Goal: Task Accomplishment & Management: Manage account settings

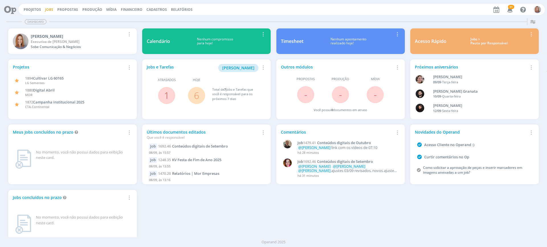
click at [47, 9] on link "Jobs" at bounding box center [49, 9] width 8 height 5
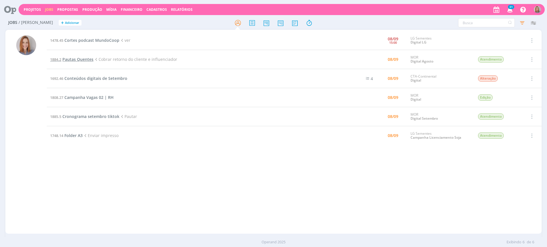
click at [81, 57] on span "Pautas Quentes" at bounding box center [77, 59] width 31 height 5
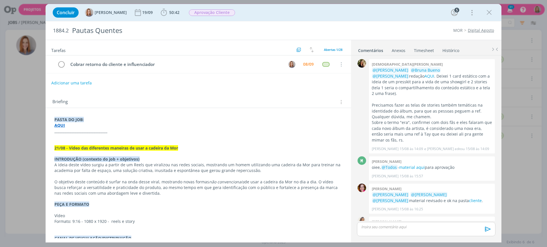
scroll to position [357, 0]
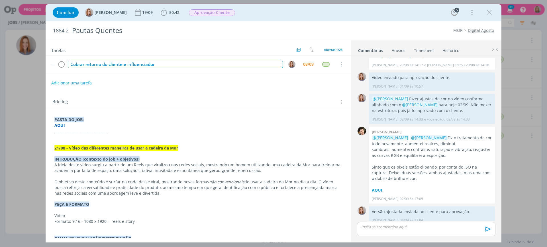
click at [141, 62] on div "Cobrar retorno do cliente e influenciador" at bounding box center [175, 64] width 215 height 7
drag, startPoint x: 126, startPoint y: 64, endPoint x: 110, endPoint y: 65, distance: 16.9
click at [110, 65] on div "Cobrar retorno do cliente e influenciador" at bounding box center [175, 64] width 215 height 7
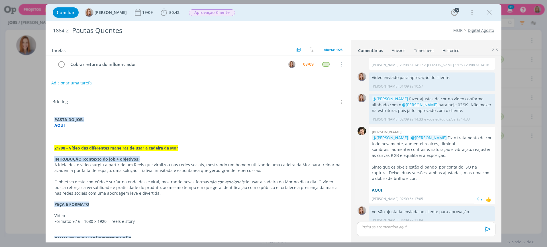
click at [375, 188] on strong "AQUI" at bounding box center [376, 190] width 11 height 5
click at [381, 223] on div "dialog" at bounding box center [426, 229] width 138 height 14
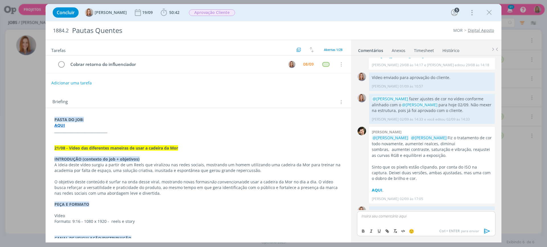
scroll to position [368, 0]
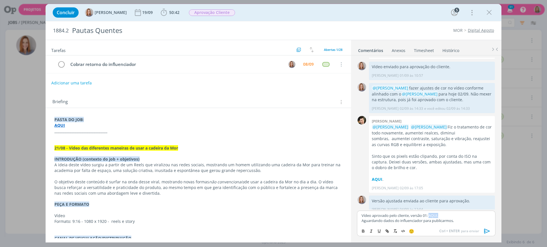
drag, startPoint x: 444, startPoint y: 215, endPoint x: 431, endPoint y: 215, distance: 13.1
click at [431, 215] on p "Vídeo aprovado pelo cliente, versão 01: AQUI." at bounding box center [425, 215] width 129 height 5
click at [385, 231] on icon "dialog" at bounding box center [386, 231] width 2 height 2
paste input "https://sobeae.sharepoint.com/:f:/s/SOBEAE/EoWKpsmNLp9GqDYe19gbdNsB_CIwa3sPkrdH…"
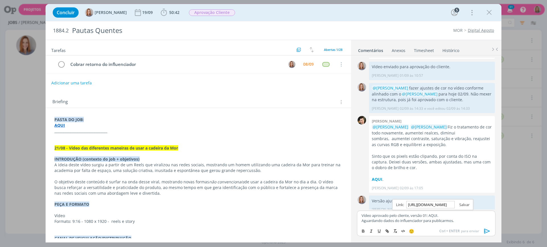
type input "https://sobeae.sharepoint.com/:f:/s/SOBEAE/EoWKpsmNLp9GqDYe19gbdNsB_CIwa3sPkrdH…"
click at [465, 204] on link "dialog" at bounding box center [461, 204] width 15 height 5
click at [435, 226] on div "🙂 Ctrl + ENTER para enviar" at bounding box center [426, 231] width 138 height 11
click at [433, 219] on p "Aguardando dados do influenciador para publicarmos." at bounding box center [425, 220] width 129 height 5
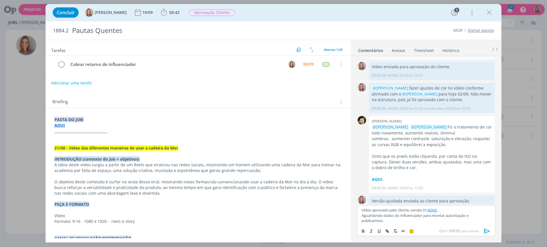
click at [490, 230] on icon "dialog" at bounding box center [487, 231] width 9 height 9
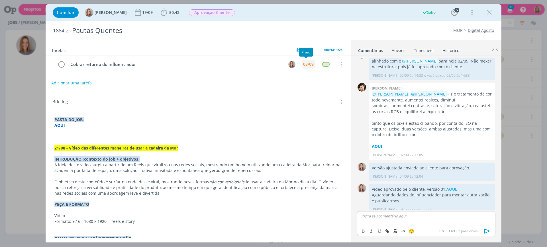
click at [307, 62] on div "08/09" at bounding box center [308, 64] width 11 height 4
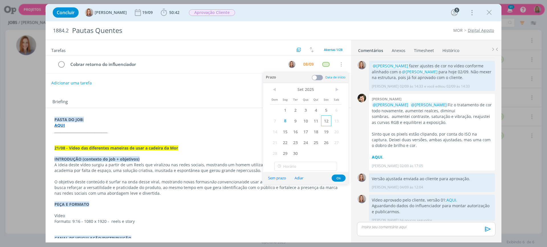
click at [323, 118] on span "12" at bounding box center [326, 121] width 10 height 11
click at [339, 178] on button "Ok" at bounding box center [338, 178] width 14 height 7
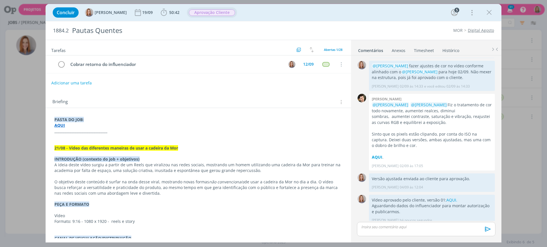
click at [212, 12] on span "Aprovação Cliente" at bounding box center [212, 12] width 46 height 7
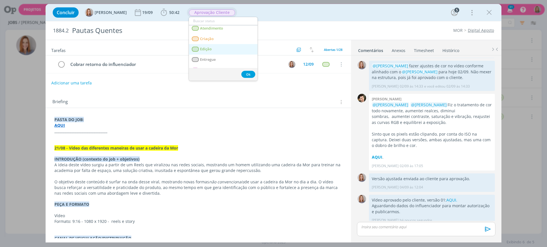
scroll to position [36, 0]
click at [211, 37] on span "Criação" at bounding box center [207, 36] width 14 height 5
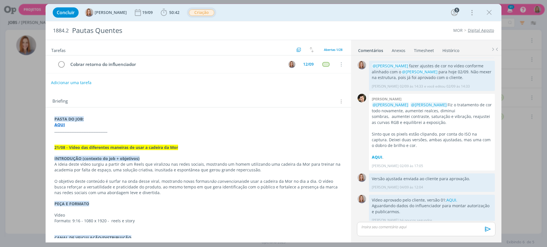
click at [87, 81] on button "Adicionar uma tarefa" at bounding box center [71, 83] width 40 height 10
click at [88, 81] on input "dialog" at bounding box center [160, 83] width 210 height 8
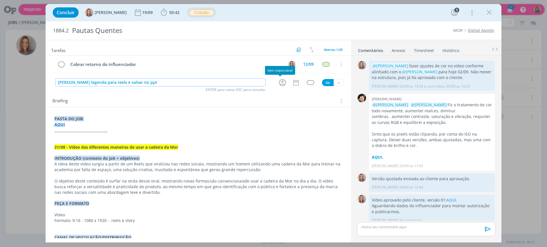
click at [279, 81] on icon "dialog" at bounding box center [282, 82] width 7 height 7
type input "Criar legenda para reels e salvar no ppt"
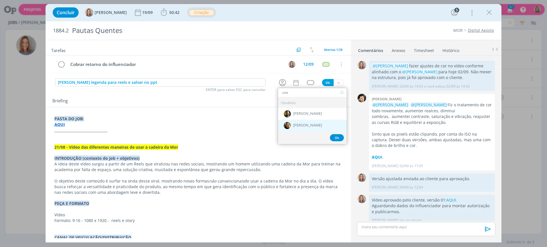
type input "cris"
click at [294, 128] on span "[PERSON_NAME]" at bounding box center [307, 126] width 29 height 5
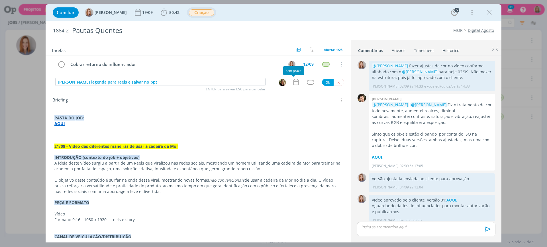
click at [294, 80] on icon "dialog" at bounding box center [295, 82] width 7 height 7
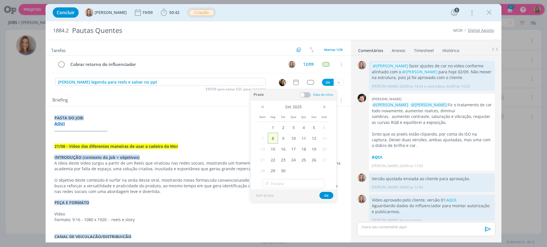
click at [272, 137] on span "8" at bounding box center [273, 138] width 10 height 11
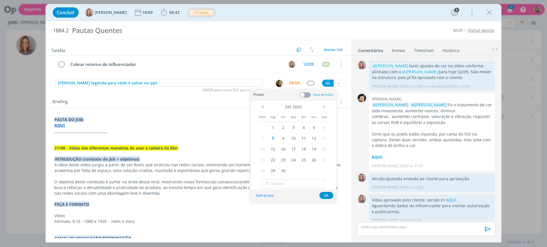
click at [304, 91] on div "Prazo Data de início" at bounding box center [293, 95] width 85 height 11
click at [307, 95] on span at bounding box center [304, 95] width 11 height 6
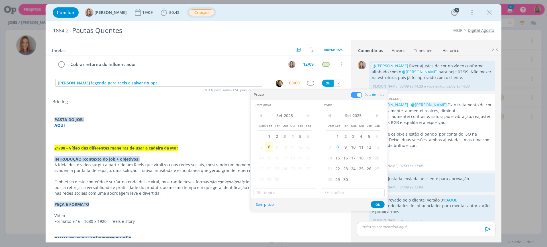
click at [273, 144] on span "9" at bounding box center [277, 147] width 8 height 11
click at [268, 147] on span "8" at bounding box center [269, 147] width 8 height 11
click at [288, 194] on input "17:00" at bounding box center [284, 192] width 63 height 9
click at [270, 153] on div "16:30" at bounding box center [286, 157] width 64 height 10
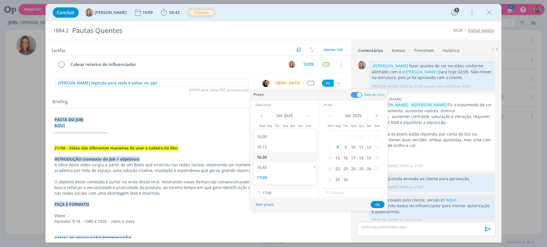
type input "16:30"
type input "17:00"
click at [353, 194] on input "17:00" at bounding box center [353, 192] width 63 height 9
click at [344, 178] on div "17:00" at bounding box center [354, 178] width 64 height 10
click at [375, 204] on button "Ok" at bounding box center [377, 204] width 14 height 7
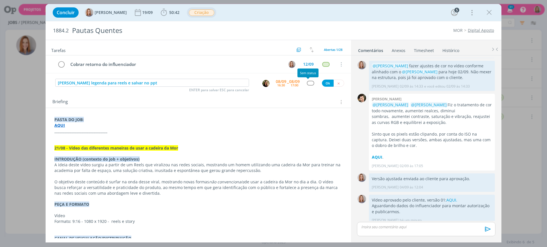
click at [303, 80] on div "Criar legenda para reels e salvar no ppt ENTER para salvar ESC para cancelar 08…" at bounding box center [198, 83] width 305 height 10
click at [308, 86] on div "Criar legenda para reels e salvar no ppt ENTER para salvar ESC para cancelar 08…" at bounding box center [198, 83] width 305 height 10
click at [307, 84] on div "dialog" at bounding box center [310, 83] width 7 height 5
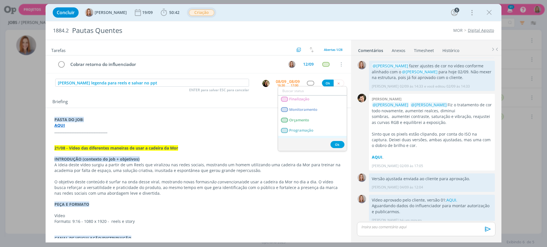
scroll to position [107, 0]
click at [304, 130] on span "Redação" at bounding box center [296, 130] width 15 height 5
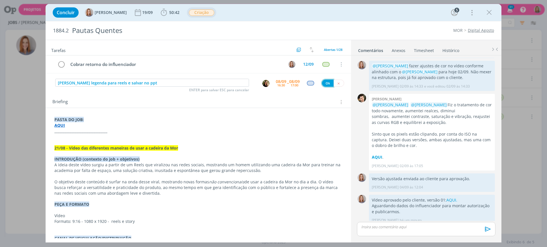
click at [325, 82] on button "Ok" at bounding box center [328, 83] width 12 height 7
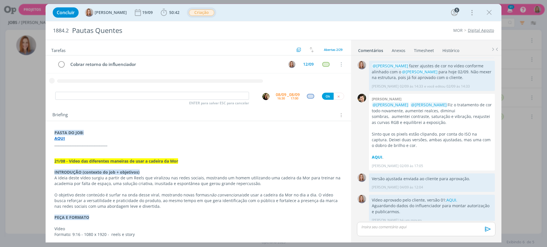
click at [391, 229] on p "dialog" at bounding box center [425, 227] width 129 height 5
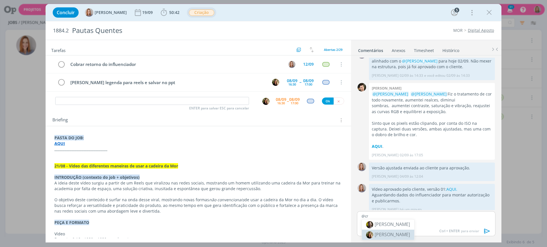
click at [396, 235] on span "[PERSON_NAME]" at bounding box center [391, 235] width 35 height 6
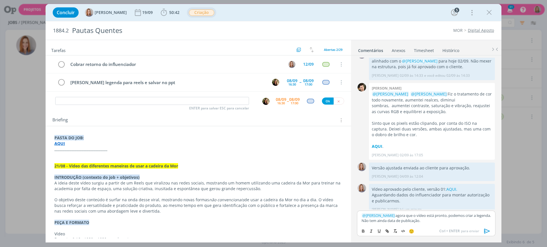
click at [482, 230] on button "dialog" at bounding box center [486, 231] width 11 height 7
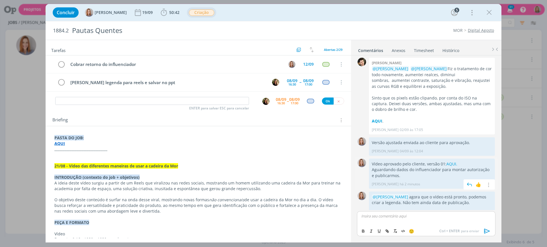
scroll to position [428, 0]
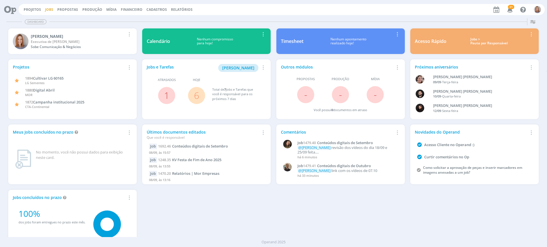
click at [49, 12] on link "Jobs" at bounding box center [49, 9] width 8 height 5
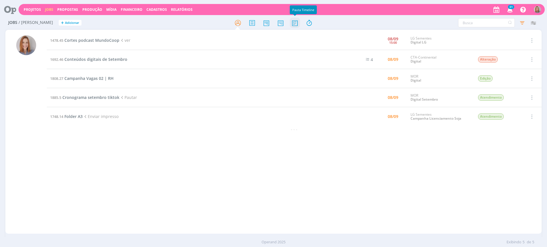
click at [295, 23] on icon at bounding box center [295, 22] width 10 height 11
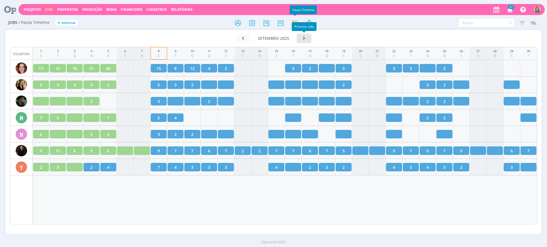
click at [307, 37] on button "button" at bounding box center [303, 38] width 13 height 8
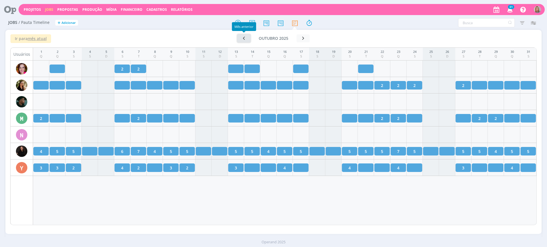
click at [245, 38] on icon "button" at bounding box center [244, 38] width 6 height 5
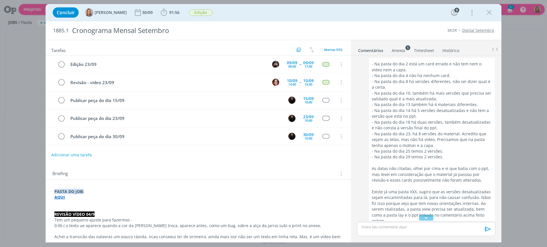
scroll to position [917, 0]
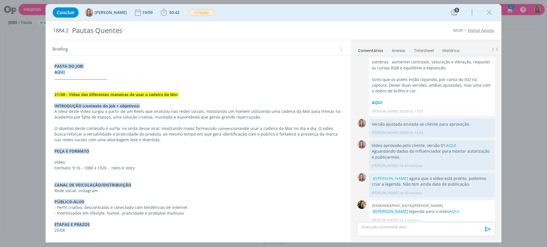
scroll to position [71, 0]
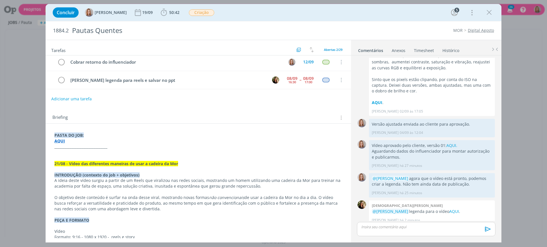
scroll to position [0, 0]
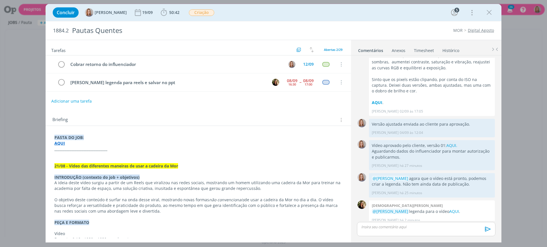
click at [65, 159] on p "dialog" at bounding box center [198, 161] width 288 height 6
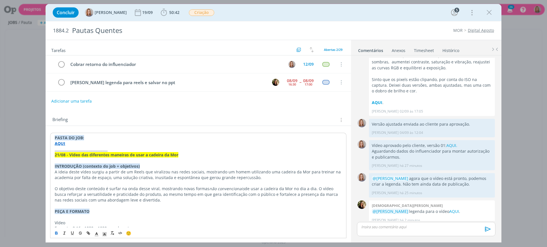
click at [170, 102] on div "Adicionar uma tarefa" at bounding box center [198, 101] width 305 height 10
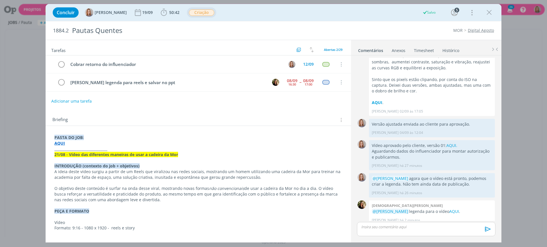
click at [200, 15] on span "Criação" at bounding box center [201, 12] width 25 height 7
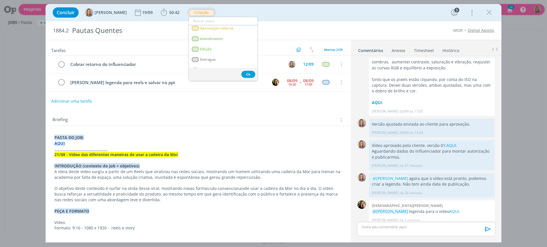
scroll to position [36, 0]
click at [223, 111] on div "Briefing Briefings Predefinidos Versões do Briefing Ver Briefing do Projeto" at bounding box center [198, 118] width 305 height 15
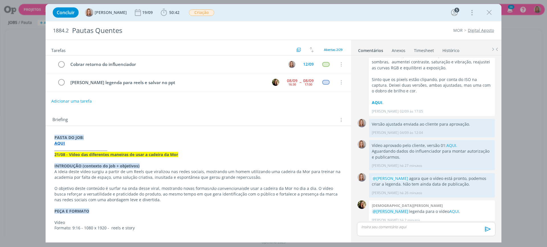
drag, startPoint x: 389, startPoint y: 6, endPoint x: 385, endPoint y: 3, distance: 5.0
click at [389, 6] on div "Concluir Amanda Oliveira 19/09 50:42 Iniciar Apontar Data * 08/09/2025 Horas * …" at bounding box center [273, 13] width 447 height 14
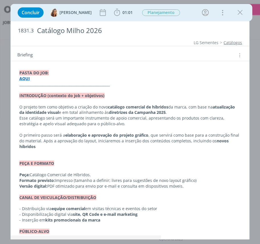
scroll to position [36, 0]
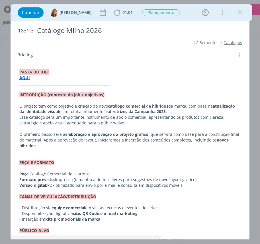
click at [144, 101] on p "dialog" at bounding box center [129, 101] width 221 height 6
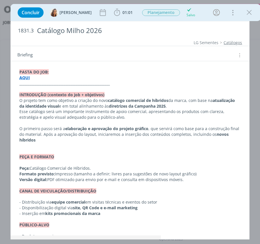
click at [172, 125] on p "dialog" at bounding box center [129, 123] width 221 height 6
click at [111, 132] on p "O primeiro passo será a elaboração e aprovação do projeto gráfico , que servirá…" at bounding box center [129, 134] width 221 height 17
click at [36, 143] on p "dialog" at bounding box center [129, 146] width 221 height 6
click at [38, 139] on p "O primeiro passo será a elaboração e aprovação do projeto gráfico , que servirá…" at bounding box center [129, 134] width 221 height 17
click at [35, 164] on p "dialog" at bounding box center [129, 163] width 221 height 6
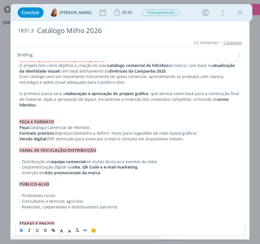
scroll to position [71, 0]
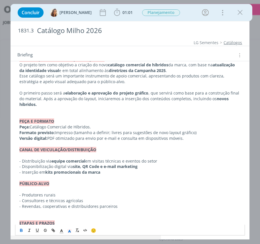
click at [88, 158] on p "- Distribuição via equipe comercial em visitas técnicas e eventos do setor" at bounding box center [129, 161] width 221 height 6
click at [85, 153] on p "dialog" at bounding box center [129, 156] width 221 height 6
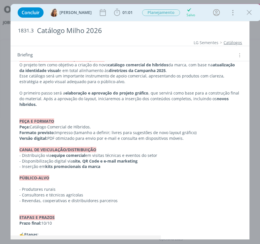
click at [94, 157] on p "- Distribuição via equipe comercial em visitas técnicas e eventos do setor" at bounding box center [129, 156] width 221 height 6
click at [122, 169] on p "- Inserção em kits promocionais da marca" at bounding box center [129, 167] width 221 height 6
click at [132, 159] on strong "site, QR Code e e-mail marketing" at bounding box center [105, 160] width 65 height 5
click at [138, 158] on p "- Disponibilização digital via site, QR Code e e-mail marketing" at bounding box center [129, 161] width 221 height 6
click at [73, 161] on strong "site, QR Code e e-mail marketing" at bounding box center [105, 160] width 65 height 5
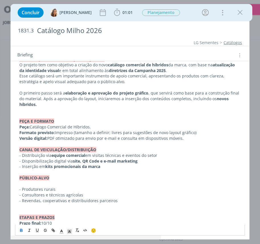
click at [89, 162] on strong "site, QR Code e e-mail marketing" at bounding box center [105, 160] width 65 height 5
click at [135, 161] on p "- Disponibilização digital via site, QR Code e e-mail marketing" at bounding box center [129, 161] width 221 height 6
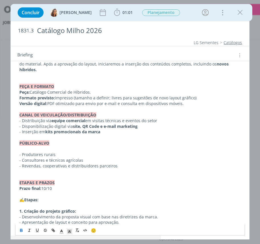
scroll to position [107, 0]
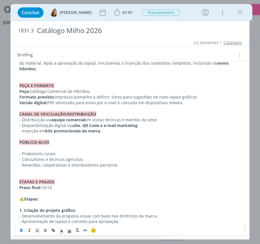
click at [43, 148] on p "dialog" at bounding box center [129, 148] width 221 height 6
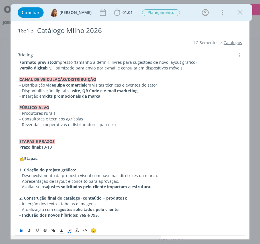
scroll to position [142, 0]
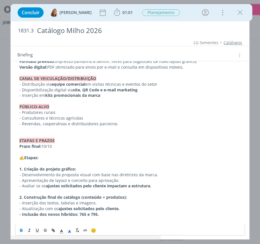
click at [35, 164] on p "dialog" at bounding box center [129, 164] width 221 height 6
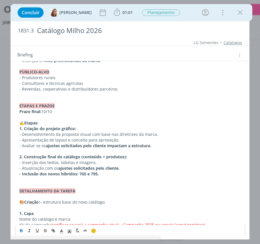
scroll to position [178, 0]
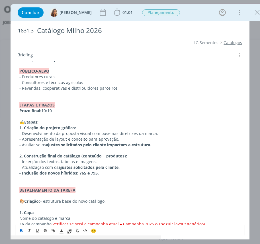
click at [84, 184] on p "dialog" at bounding box center [129, 185] width 221 height 6
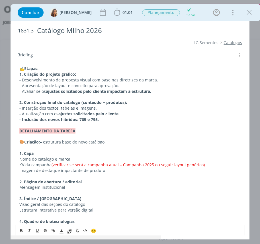
scroll to position [249, 0]
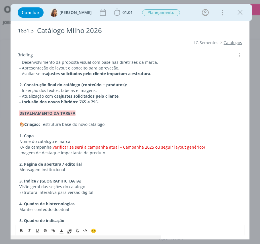
click at [52, 118] on p "dialog" at bounding box center [129, 119] width 221 height 6
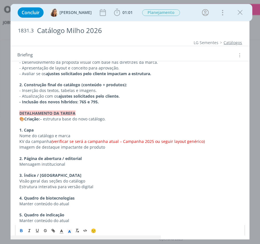
click at [49, 123] on p "dialog" at bounding box center [129, 125] width 221 height 6
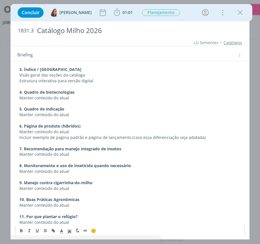
scroll to position [356, 0]
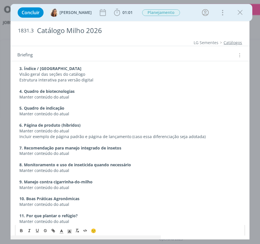
click at [211, 139] on p "Incluir exemplo de página padrão e página de lançamento (caso essa diferenciaçã…" at bounding box center [129, 137] width 221 height 6
click at [131, 135] on p "Incluir exemplo de página padrão e página de lançamento (caso essa diferenciaçã…" at bounding box center [129, 137] width 221 height 6
drag, startPoint x: 126, startPoint y: 135, endPoint x: 143, endPoint y: 140, distance: 17.7
click at [126, 135] on p "Incluir exemplo de página padrão e página de lançamento (caso essa diferenciaçã…" at bounding box center [129, 137] width 221 height 6
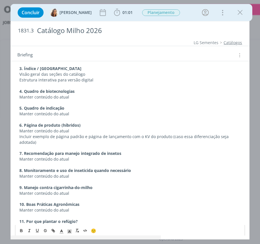
click at [103, 131] on p "Manter conteúdo do atual" at bounding box center [129, 131] width 221 height 6
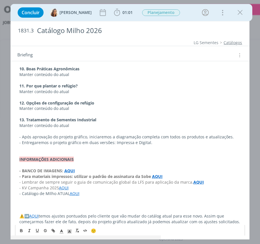
scroll to position [492, 0]
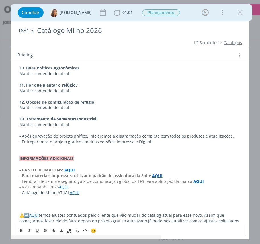
click at [46, 167] on strong "- BANCO DE IMAGENS:" at bounding box center [41, 169] width 44 height 5
click at [44, 161] on p "dialog" at bounding box center [129, 164] width 221 height 6
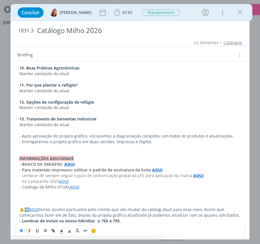
scroll to position [486, 0]
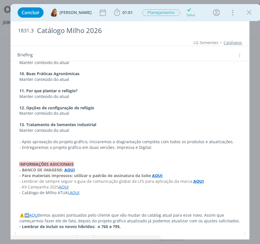
click at [47, 207] on p "dialog" at bounding box center [129, 210] width 221 height 6
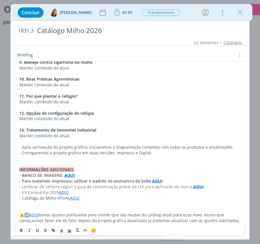
click at [160, 212] on p "⚠️➡️ AQUI temos ajustes pontuados pelo cliente que vão mudar do catálog atual p…" at bounding box center [129, 217] width 221 height 11
click at [135, 195] on p "- Catálogo de MIlho ATUAL AQUI" at bounding box center [129, 198] width 221 height 6
click at [106, 217] on p "⚠️➡️ AQUI temos ajustes pontuados pelo cliente que vão mudar do catálogo atual …" at bounding box center [129, 217] width 221 height 11
click at [143, 224] on p "- Lembrar de incluir os novos híbridos: o 765 e 795." at bounding box center [129, 227] width 221 height 6
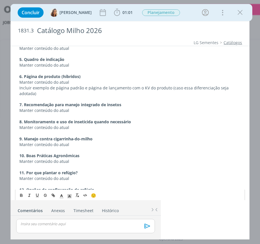
scroll to position [486, 0]
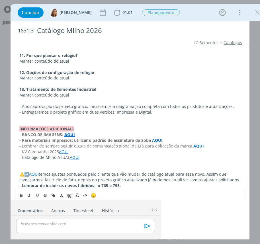
click at [35, 188] on p "dialog" at bounding box center [129, 191] width 221 height 6
drag, startPoint x: 19, startPoint y: 180, endPoint x: 22, endPoint y: 183, distance: 4.3
click at [19, 183] on strong "- Lembrar de incluir os novos híbridos: o 765 e 795." at bounding box center [69, 185] width 101 height 5
click at [23, 188] on p "dialog" at bounding box center [129, 191] width 221 height 6
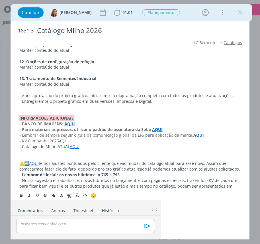
scroll to position [498, 0]
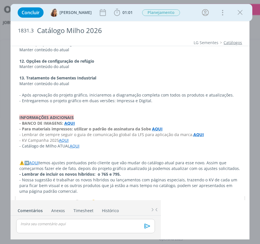
click at [156, 184] on p "- Nossa sugestão é trabalhar os novos híbridos ou lançamentos com páginas espec…" at bounding box center [129, 185] width 221 height 17
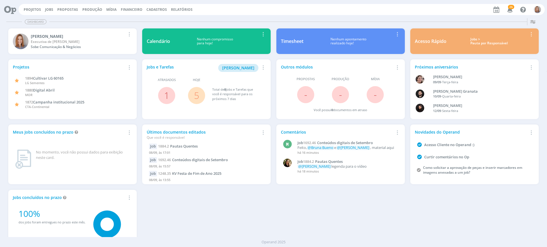
click at [208, 222] on div "Projetos Adicionar Remover Card 1894 Cultivar LG 60165 LG Sementes 1880 Digital…" at bounding box center [273, 155] width 536 height 196
click at [161, 101] on span "1" at bounding box center [166, 95] width 17 height 17
click at [162, 96] on span "1" at bounding box center [166, 95] width 17 height 17
click at [164, 96] on link "1" at bounding box center [166, 95] width 5 height 12
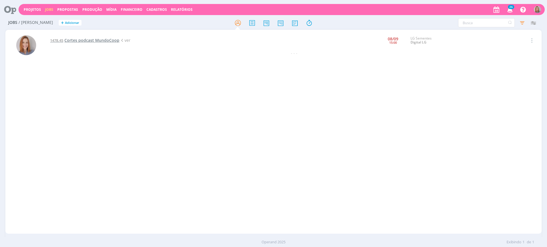
click at [82, 41] on span "Cortes podcast MundoCoop" at bounding box center [91, 40] width 55 height 5
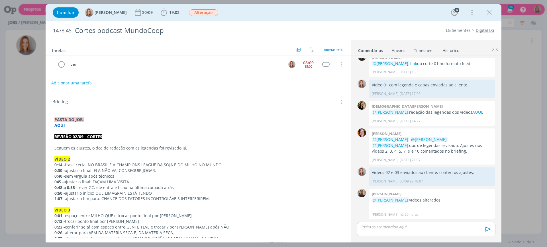
click at [70, 76] on div "ver 08/09 15:00 Cancelar" at bounding box center [198, 67] width 305 height 22
click at [75, 81] on button "Adicionar uma tarefa" at bounding box center [71, 83] width 40 height 10
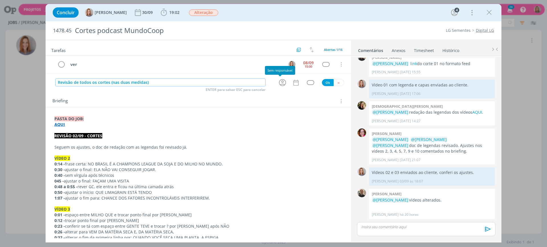
click at [281, 83] on icon "dialog" at bounding box center [282, 82] width 9 height 9
type input "Revisão de todos os cortes (nas duas medidas)"
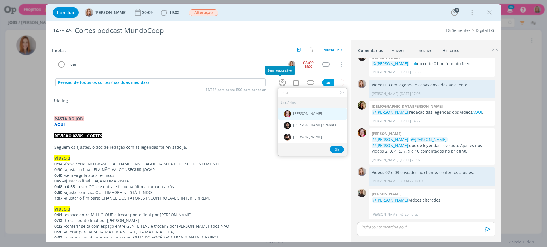
type input "bru"
click at [292, 118] on div "[PERSON_NAME]" at bounding box center [312, 114] width 69 height 12
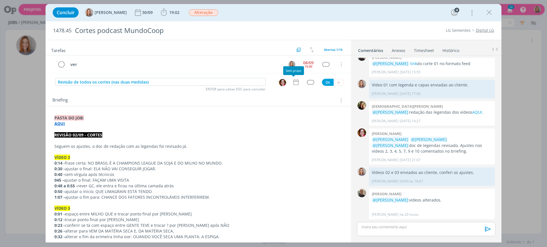
click at [294, 79] on icon "dialog" at bounding box center [295, 82] width 7 height 7
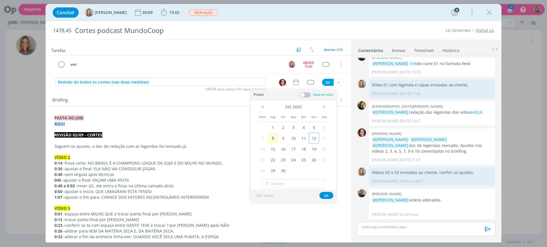
click at [315, 137] on span "12" at bounding box center [314, 138] width 10 height 11
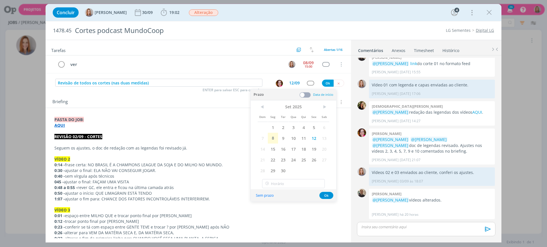
click at [306, 94] on span at bounding box center [304, 95] width 11 height 6
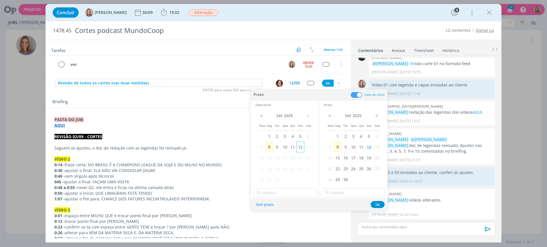
click at [300, 150] on span "12" at bounding box center [300, 147] width 8 height 11
click at [281, 198] on div "< Set 2025 > Dom Seg Ter Qua Qui Sex Sab 1 2 3 4 5 6 7 8 9 10 11 12 13 14 15 16…" at bounding box center [285, 153] width 68 height 89
click at [282, 194] on input "18:00" at bounding box center [284, 192] width 63 height 9
click at [267, 152] on div "13:00" at bounding box center [286, 151] width 64 height 10
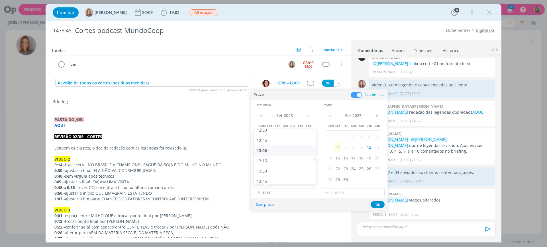
type input "13:00"
click at [345, 197] on input "18:00" at bounding box center [353, 192] width 63 height 9
click at [345, 164] on div "16:00" at bounding box center [354, 167] width 64 height 10
type input "16:00"
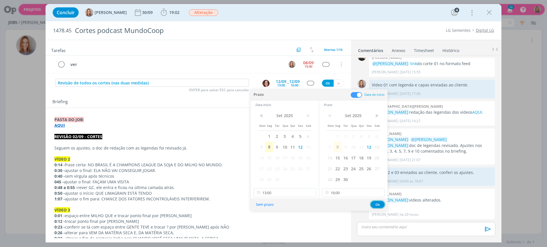
click at [377, 205] on button "Ok" at bounding box center [377, 204] width 14 height 7
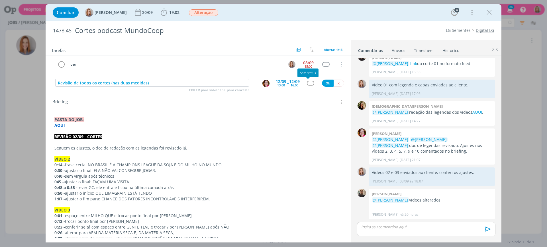
click at [307, 84] on div "dialog" at bounding box center [310, 83] width 7 height 5
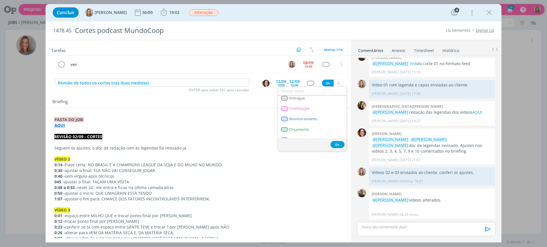
scroll to position [124, 0]
click at [300, 135] on span "Revisão" at bounding box center [296, 133] width 14 height 5
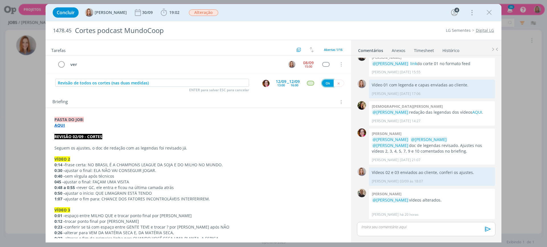
click at [322, 83] on button "Ok" at bounding box center [328, 83] width 12 height 7
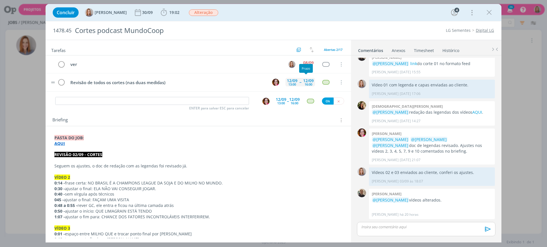
click at [305, 81] on div "12/09" at bounding box center [308, 81] width 11 height 4
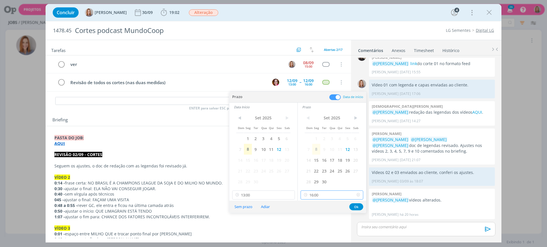
click at [319, 194] on input "16:00" at bounding box center [331, 195] width 63 height 9
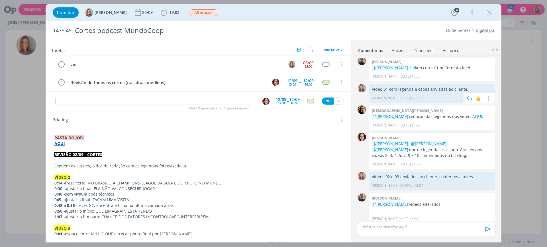
scroll to position [89, 0]
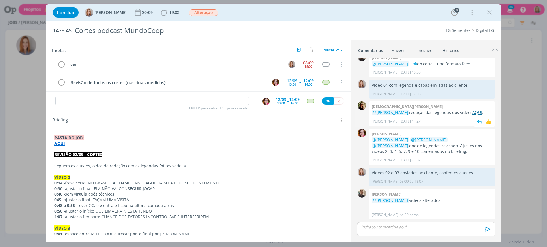
click at [477, 112] on link "AQUI" at bounding box center [477, 112] width 10 height 5
click at [63, 143] on strong "AQUI" at bounding box center [59, 143] width 11 height 5
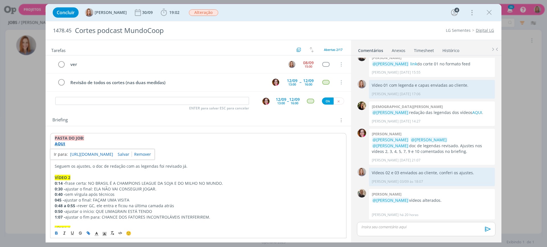
click at [71, 152] on link "https://sobeae.sharepoint.com/:f:/s/SOBEAE/El3guGvdKQ1EiR9lzc5y88QBudgX6v5LR-Xf…" at bounding box center [91, 154] width 43 height 7
click at [59, 65] on icon "dialog" at bounding box center [61, 64] width 8 height 9
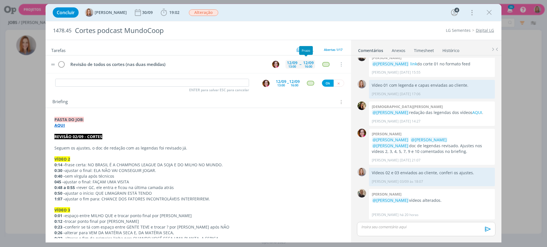
click at [304, 65] on div "16:00" at bounding box center [308, 66] width 8 height 3
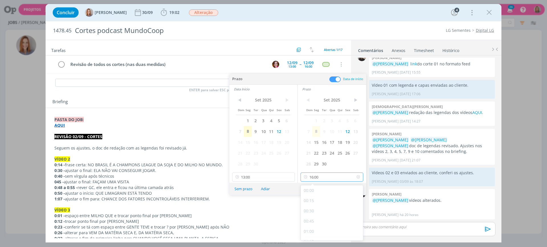
click at [325, 176] on input "16:00" at bounding box center [331, 177] width 63 height 9
click at [321, 204] on div "17:00" at bounding box center [333, 204] width 64 height 10
type input "17:00"
click at [355, 190] on button "Ok" at bounding box center [356, 189] width 14 height 7
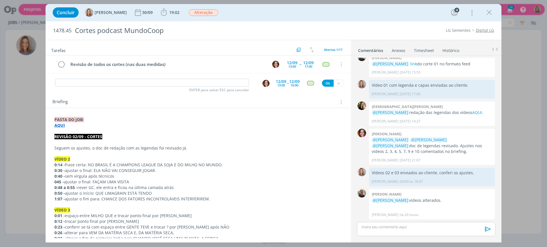
click at [389, 227] on p "dialog" at bounding box center [425, 227] width 129 height 5
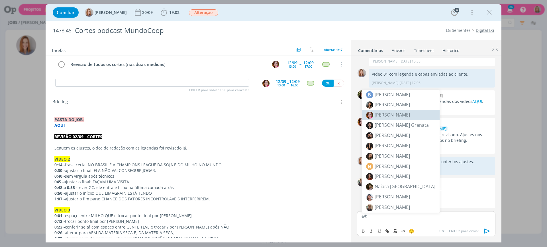
click at [382, 114] on span "[PERSON_NAME]" at bounding box center [391, 115] width 35 height 6
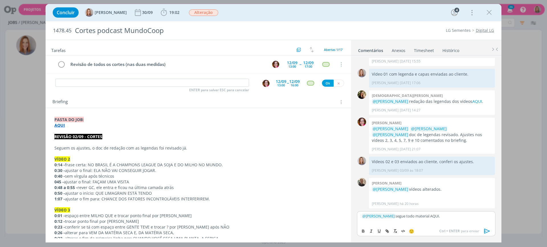
drag, startPoint x: 435, startPoint y: 216, endPoint x: 426, endPoint y: 218, distance: 9.3
click at [426, 218] on p "﻿ @ Bruna Bueno ﻿ segue todo material AQUI." at bounding box center [425, 216] width 129 height 5
click at [389, 232] on icon "dialog" at bounding box center [387, 231] width 5 height 5
paste input "https://sobeae.sharepoint.com/:f:/s/SOBEAE/Ep35HA-ftblHv3QGvyxiKx0BUiCO3VkL1cYN…"
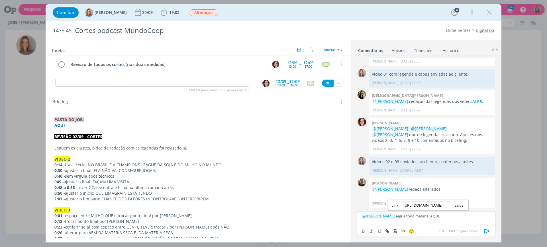
type input "https://sobeae.sharepoint.com/:f:/s/SOBEAE/Ep35HA-ftblHv3QGvyxiKx0BUiCO3VkL1cYN…"
click at [461, 208] on link "dialog" at bounding box center [457, 205] width 15 height 5
click at [451, 221] on div "﻿ @ Bruna Bueno ﻿ segue todo material AQUI." at bounding box center [426, 219] width 138 height 14
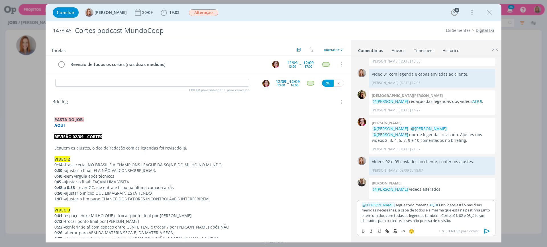
click at [485, 232] on icon "dialog" at bounding box center [487, 231] width 9 height 9
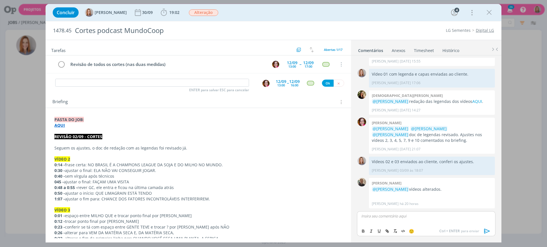
scroll to position [144, 0]
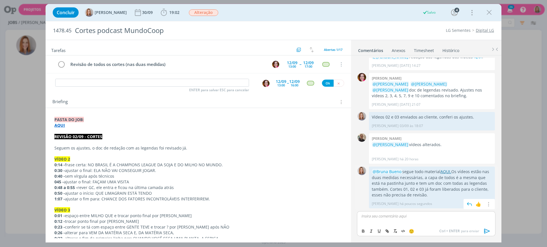
click at [447, 173] on link "AQUI." at bounding box center [445, 171] width 11 height 5
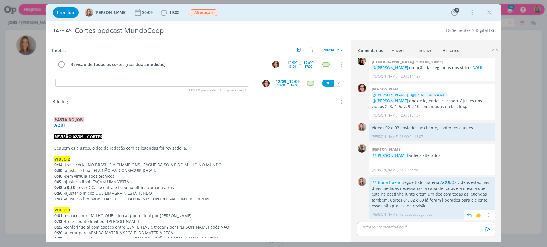
scroll to position [134, 0]
click at [337, 83] on icon "dialog" at bounding box center [338, 84] width 4 height 4
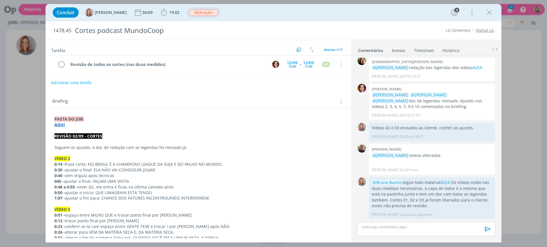
click at [199, 14] on span "Alteração" at bounding box center [203, 12] width 29 height 7
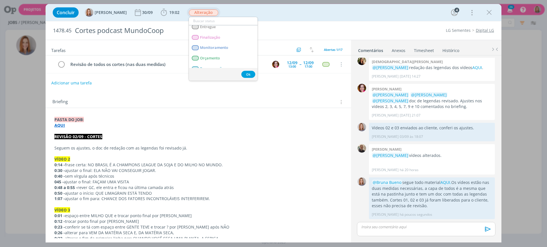
scroll to position [114, 0]
click at [214, 60] on link "Revisão" at bounding box center [223, 63] width 69 height 11
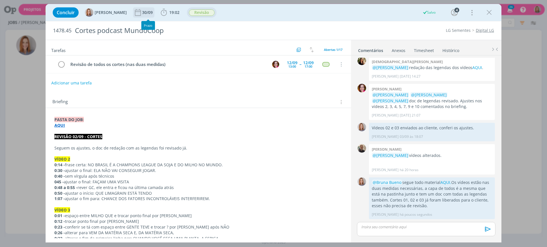
click at [149, 16] on div "30/09" at bounding box center [148, 12] width 12 height 10
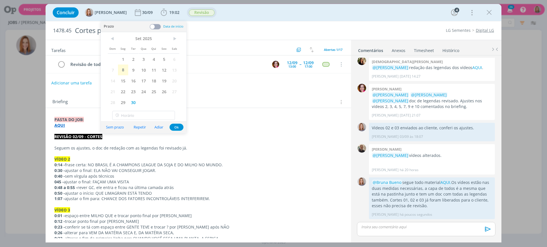
click at [235, 97] on div "Briefing Briefings Predefinidos Versões do Briefing Ver Briefing do Projeto" at bounding box center [198, 100] width 305 height 15
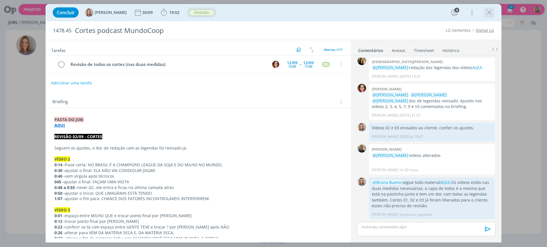
click at [490, 12] on icon "dialog" at bounding box center [488, 12] width 9 height 9
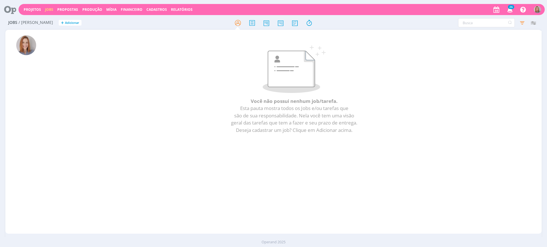
click at [8, 9] on icon at bounding box center [8, 9] width 12 height 11
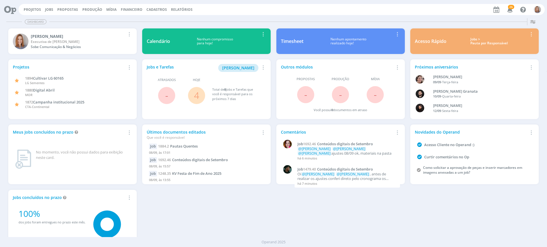
click at [197, 97] on link "4" at bounding box center [196, 95] width 5 height 12
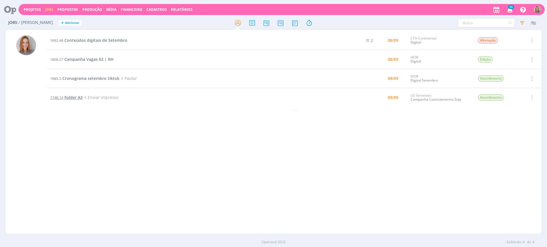
click at [73, 99] on span "Folder A3" at bounding box center [73, 97] width 18 height 5
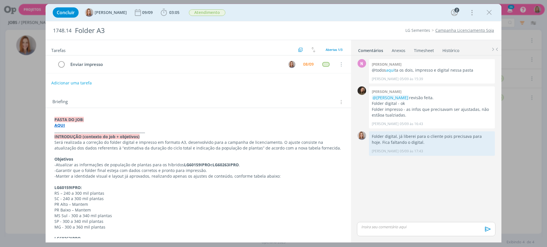
click at [63, 124] on strong "AQUI" at bounding box center [59, 125] width 11 height 5
click at [75, 133] on link "https://sobeae.sharepoint.com/:f:/s/SOBEAE/ErjEIOx7oRRGhTVMfhrP0GgBGoYENDpKzDeN…" at bounding box center [91, 136] width 43 height 7
click at [489, 15] on icon "dialog" at bounding box center [488, 12] width 9 height 9
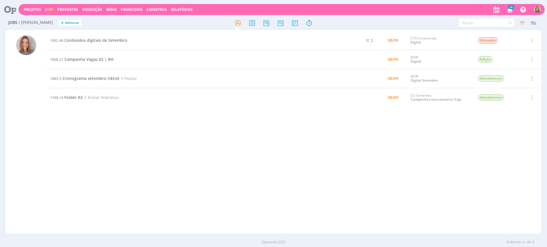
click at [143, 136] on div "1692.46 Conteúdos digitais de Setembro 2 08/09 CTA-Continental Digital Alteraçã…" at bounding box center [294, 132] width 494 height 202
click at [91, 59] on span "Campanha Vagas 02 | RH" at bounding box center [88, 59] width 49 height 5
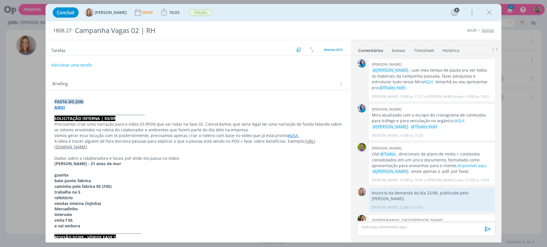
scroll to position [601, 0]
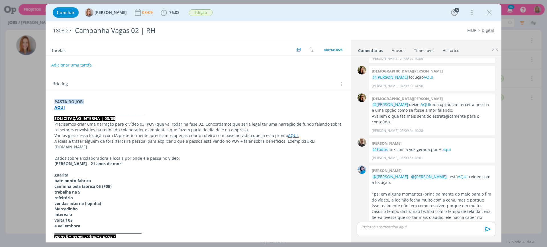
click at [225, 65] on div "Adicionar uma tarefa" at bounding box center [198, 65] width 305 height 10
click at [416, 226] on p "dialog" at bounding box center [425, 227] width 129 height 5
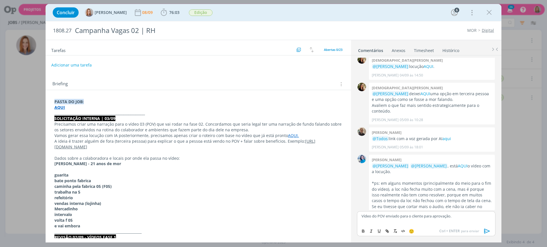
click at [425, 218] on p "Vídeo do POV enviado para o cliente para aprovação." at bounding box center [425, 216] width 129 height 5
click at [174, 79] on div "Briefing Briefings Predefinidos Versões do Briefing Ver Briefing do Projeto" at bounding box center [198, 82] width 305 height 15
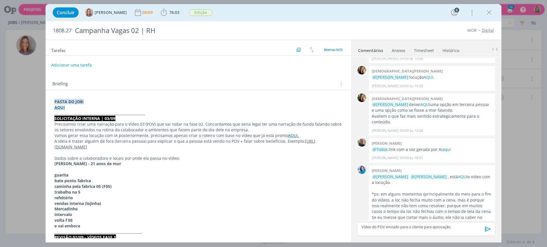
click at [458, 225] on p "Vídeo do POV enviado para o cliente para aprovação." at bounding box center [425, 227] width 129 height 5
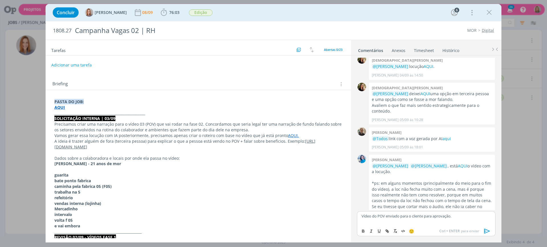
click at [411, 217] on p "Vídeo do POV enviado para o cliente para aprovação." at bounding box center [425, 216] width 129 height 5
click at [475, 213] on div "Vídeo do POV enviado para aprovação do cliente para aprovação. 🙂 Ctrl + ENTER p…" at bounding box center [425, 225] width 143 height 31
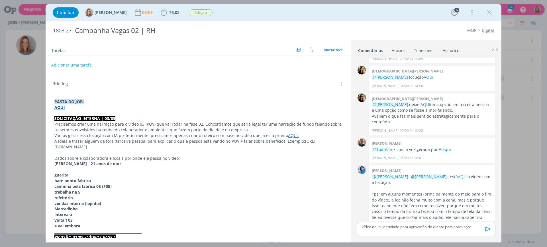
click at [468, 231] on div "Vídeo do POV enviado para aprovação do cliente para aprovação." at bounding box center [426, 229] width 138 height 14
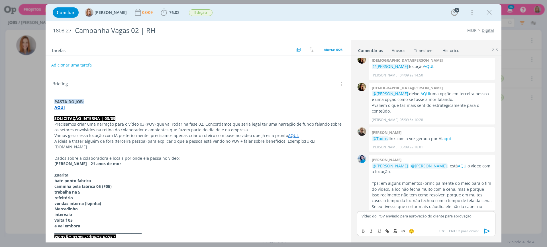
drag, startPoint x: 475, startPoint y: 217, endPoint x: 445, endPoint y: 225, distance: 31.2
click at [445, 225] on div "Vídeo do POV enviado para aprovação do cliente para aprovação. 🙂 Ctrl + ENTER p…" at bounding box center [426, 224] width 138 height 25
click at [485, 229] on icon "dialog" at bounding box center [487, 231] width 9 height 9
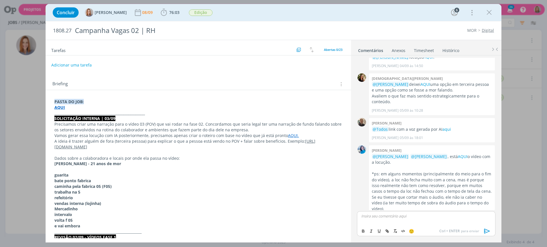
scroll to position [633, 0]
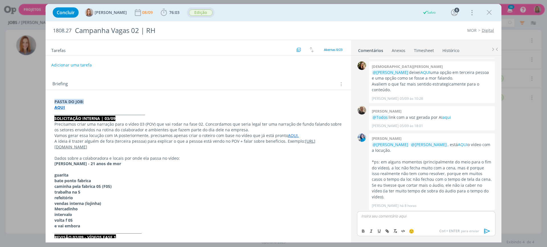
click at [207, 17] on span "Edição" at bounding box center [201, 12] width 28 height 10
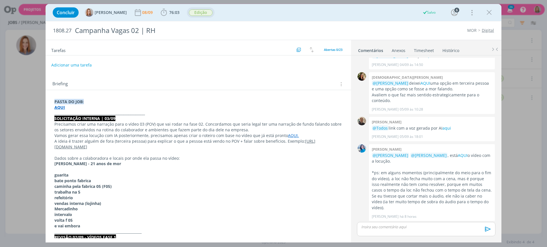
click at [208, 14] on span "Edição" at bounding box center [201, 12] width 24 height 7
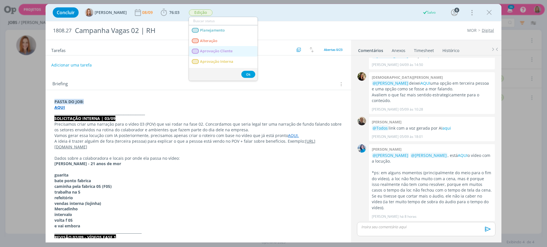
drag, startPoint x: 220, startPoint y: 52, endPoint x: 237, endPoint y: 56, distance: 17.7
click at [220, 51] on span "Aprovação Cliente" at bounding box center [216, 51] width 32 height 5
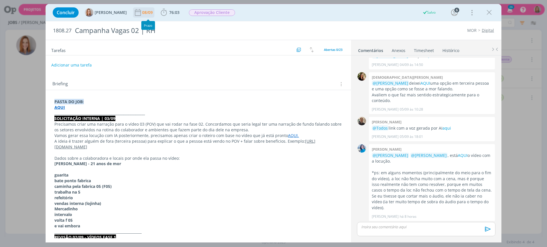
click at [151, 14] on div "08/09" at bounding box center [148, 13] width 12 height 4
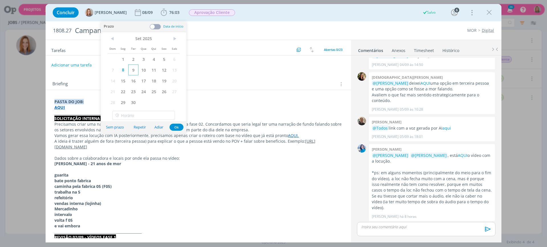
click at [132, 70] on span "9" at bounding box center [133, 70] width 10 height 11
click at [174, 129] on button "Ok" at bounding box center [176, 127] width 14 height 7
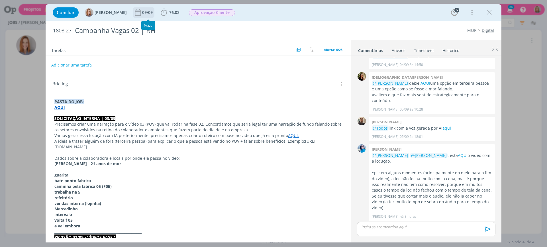
click at [152, 13] on div "09/09" at bounding box center [148, 13] width 12 height 4
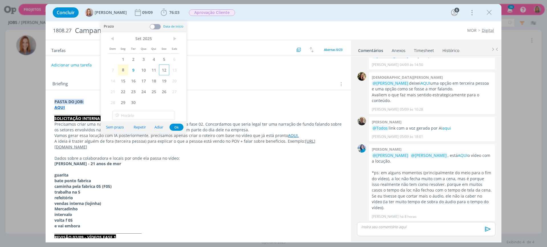
click at [165, 73] on span "12" at bounding box center [164, 70] width 10 height 11
click at [165, 82] on span "19" at bounding box center [164, 80] width 10 height 11
click at [176, 128] on button "Ok" at bounding box center [176, 127] width 14 height 7
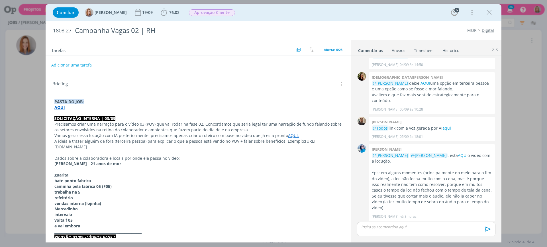
click at [196, 77] on div "Briefing Briefings Predefinidos Versões do Briefing Ver Briefing do Projeto" at bounding box center [198, 82] width 305 height 15
click at [72, 66] on button "Adicionar uma tarefa" at bounding box center [71, 65] width 40 height 10
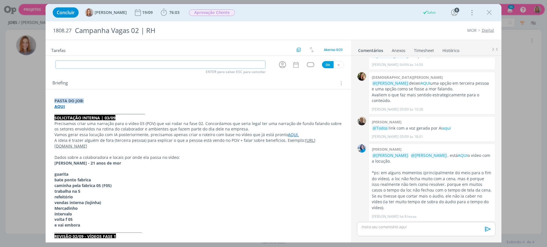
click at [80, 64] on input "dialog" at bounding box center [160, 65] width 210 height 8
click at [282, 63] on icon "dialog" at bounding box center [282, 64] width 7 height 7
type input "Cobrar aprovação do cliente"
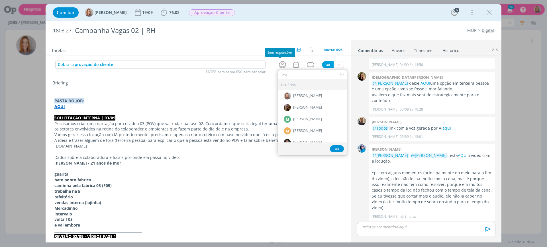
type input "m"
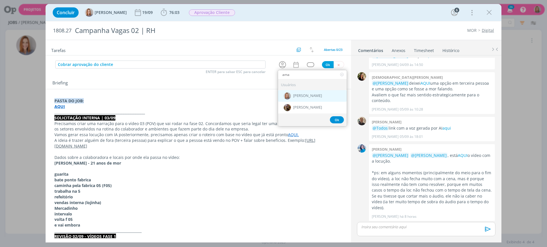
type input "ama"
click at [313, 97] on span "[PERSON_NAME]" at bounding box center [307, 96] width 29 height 5
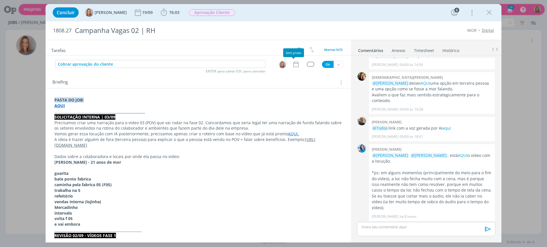
click at [292, 65] on icon "dialog" at bounding box center [295, 64] width 7 height 7
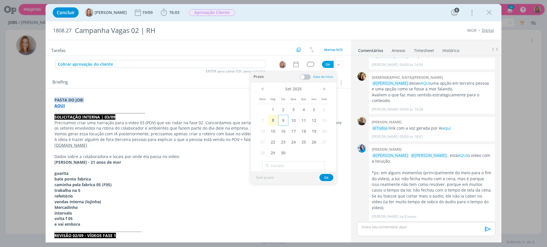
click at [282, 122] on span "9" at bounding box center [283, 120] width 10 height 11
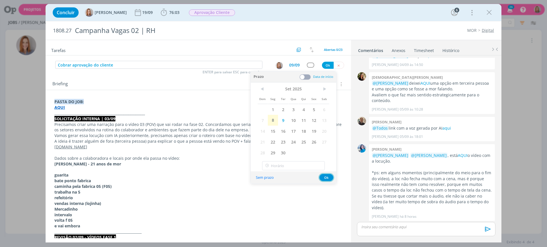
drag, startPoint x: 324, startPoint y: 176, endPoint x: 321, endPoint y: 162, distance: 14.3
click at [324, 175] on button "Ok" at bounding box center [326, 177] width 14 height 7
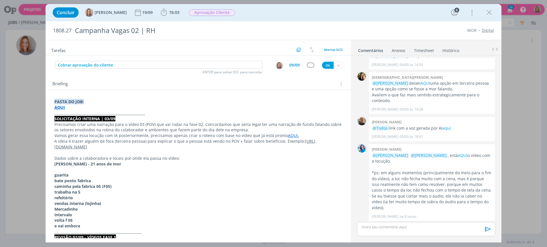
click at [194, 85] on div "Briefing Briefings Predefinidos Versões do Briefing Ver Briefing do Projeto" at bounding box center [198, 84] width 293 height 7
click at [310, 66] on div "dialog" at bounding box center [310, 65] width 7 height 5
click at [187, 85] on div "Briefing Briefings Predefinidos Versões do Briefing Ver Briefing do Projeto" at bounding box center [198, 84] width 293 height 7
click at [307, 65] on div "dialog" at bounding box center [310, 65] width 7 height 5
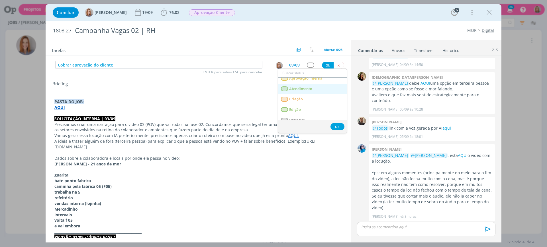
click at [309, 91] on link "Atendimento" at bounding box center [312, 89] width 69 height 11
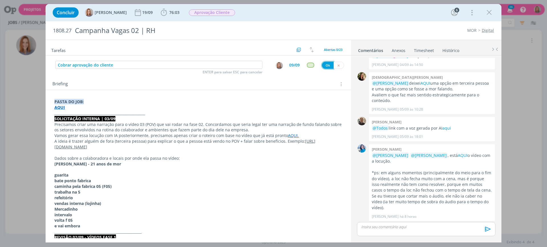
click at [325, 63] on button "Ok" at bounding box center [328, 65] width 12 height 7
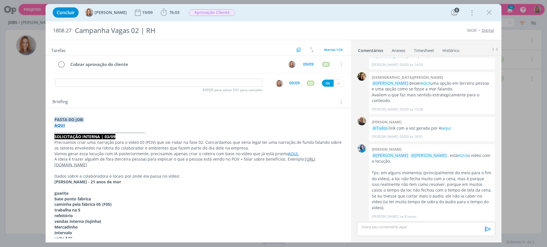
click at [206, 95] on div "Briefing Briefings Predefinidos Versões do Briefing Ver Briefing do Projeto" at bounding box center [198, 100] width 305 height 15
drag, startPoint x: 487, startPoint y: 14, endPoint x: 401, endPoint y: 65, distance: 99.7
click at [487, 14] on icon "dialog" at bounding box center [488, 12] width 9 height 9
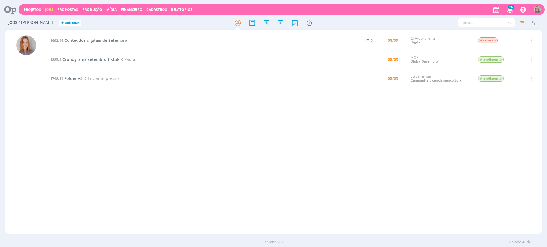
click at [165, 101] on div "1692.46 Conteúdos digitais de Setembro 2 08/09 CTA-Continental Digital Alteraçã…" at bounding box center [294, 132] width 494 height 202
click at [82, 42] on span "Conteúdos digitais de Setembro" at bounding box center [95, 40] width 63 height 5
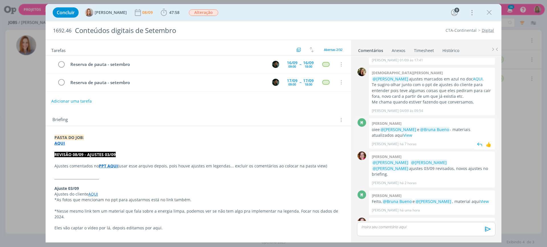
scroll to position [547, 0]
click at [477, 233] on link "cliente" at bounding box center [483, 235] width 13 height 5
click at [148, 12] on div "08/09" at bounding box center [148, 13] width 12 height 4
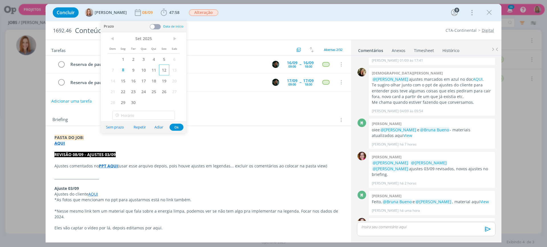
click at [163, 70] on span "12" at bounding box center [164, 70] width 10 height 11
click at [137, 101] on span "30" at bounding box center [133, 102] width 10 height 11
click at [178, 130] on button "Ok" at bounding box center [176, 127] width 14 height 7
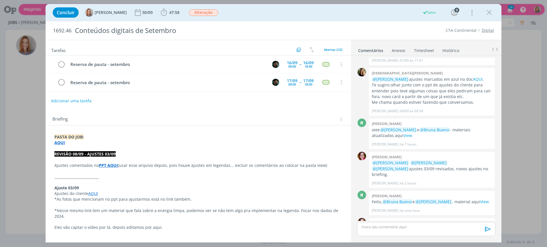
click at [67, 101] on button "Adicionar uma tarefa" at bounding box center [71, 101] width 40 height 10
click at [75, 100] on input "dialog" at bounding box center [160, 101] width 210 height 8
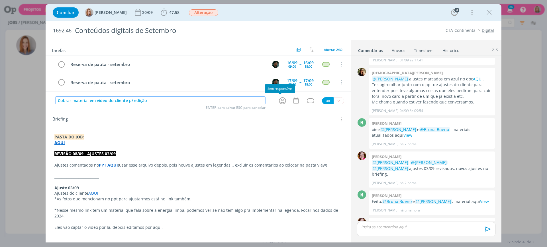
click at [280, 100] on icon "dialog" at bounding box center [282, 101] width 9 height 9
type input "Cobrar material em vídeo do cliente p/ edição"
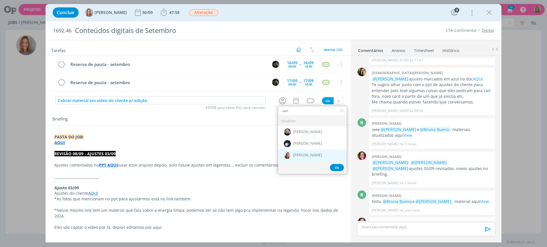
type input "van"
click at [302, 156] on span "[PERSON_NAME]" at bounding box center [307, 155] width 29 height 5
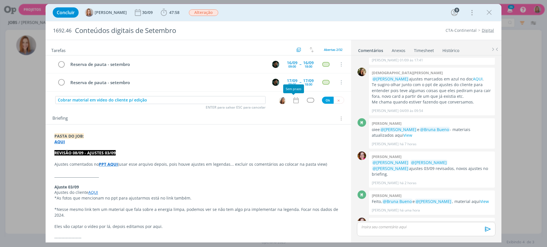
click at [295, 101] on icon "dialog" at bounding box center [295, 100] width 7 height 7
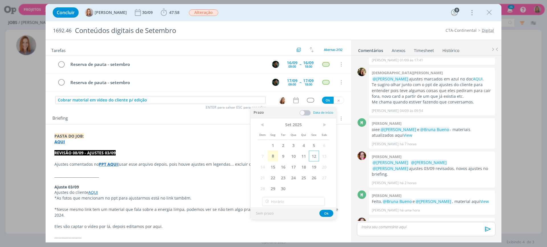
click at [313, 157] on span "12" at bounding box center [314, 156] width 10 height 11
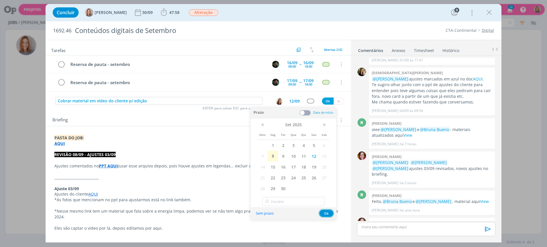
click at [328, 212] on button "Ok" at bounding box center [326, 213] width 14 height 7
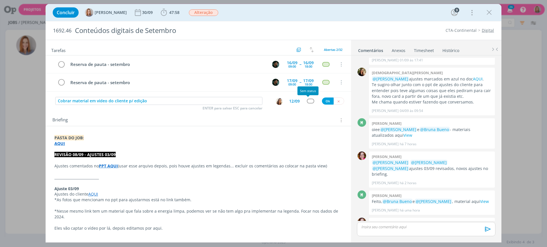
click at [309, 100] on div "dialog" at bounding box center [310, 101] width 7 height 5
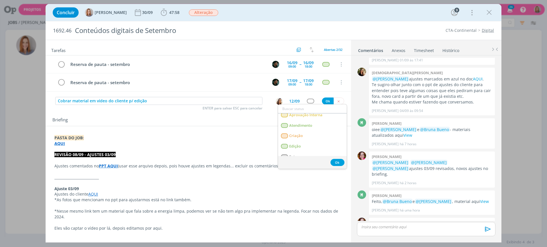
scroll to position [36, 0]
click at [314, 123] on link "Atendimento" at bounding box center [312, 125] width 69 height 11
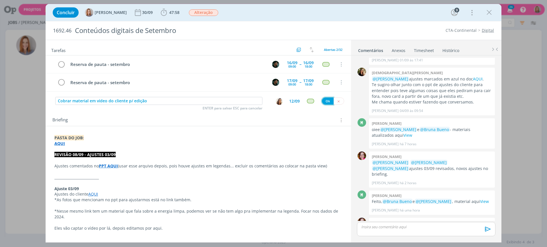
click at [325, 100] on button "Ok" at bounding box center [328, 101] width 12 height 7
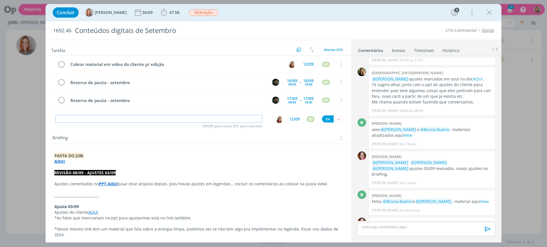
click at [143, 120] on input "dialog" at bounding box center [158, 119] width 207 height 8
type input "Enviar ajustes 03/09"
click at [292, 121] on div "12/09" at bounding box center [294, 119] width 11 height 4
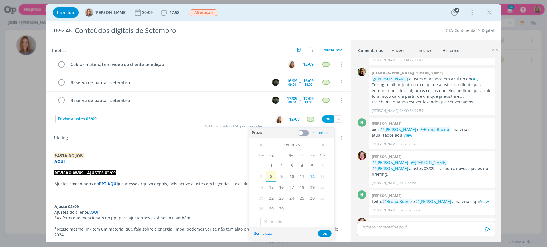
click at [273, 175] on span "8" at bounding box center [271, 176] width 10 height 11
drag, startPoint x: 328, startPoint y: 235, endPoint x: 321, endPoint y: 190, distance: 44.7
click at [328, 234] on button "Ok" at bounding box center [324, 233] width 14 height 7
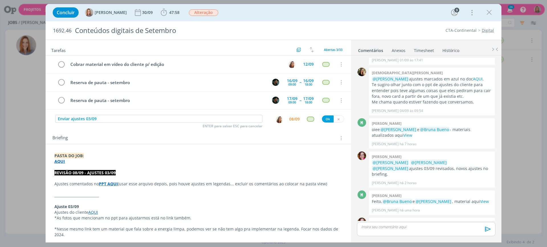
click at [326, 115] on div "Enviar ajustes 03/09 ENTER para salvar ESC para cancelar 08/09 Ok" at bounding box center [198, 119] width 305 height 10
click at [325, 119] on button "Ok" at bounding box center [328, 119] width 12 height 7
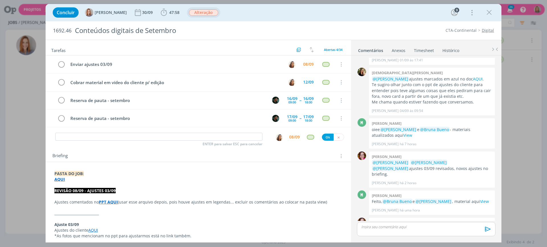
click at [211, 14] on span "Alteração" at bounding box center [203, 12] width 29 height 7
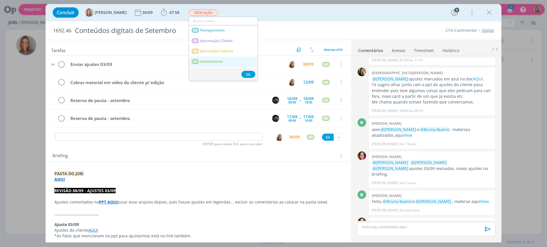
click at [222, 60] on span "Atendimento" at bounding box center [211, 61] width 23 height 5
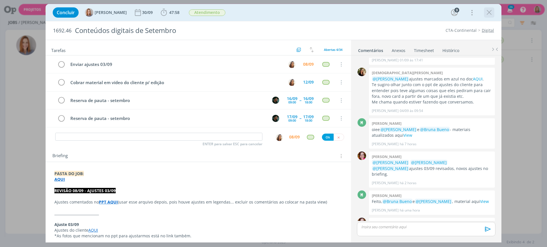
click at [491, 13] on icon "dialog" at bounding box center [488, 12] width 9 height 9
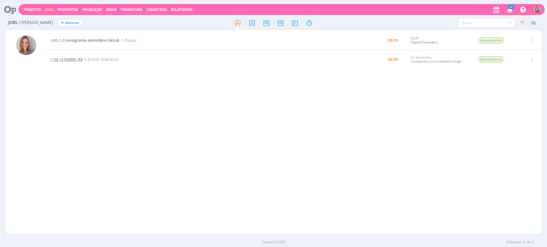
click at [75, 57] on span "Folder A3" at bounding box center [73, 59] width 18 height 5
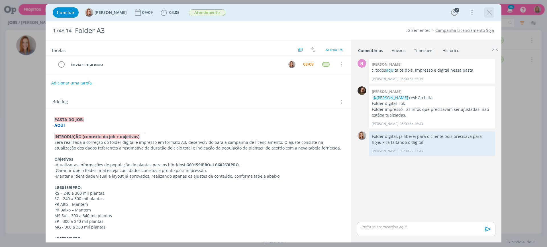
click at [485, 12] on icon "dialog" at bounding box center [488, 12] width 9 height 9
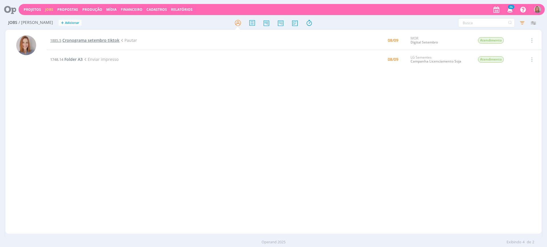
click at [104, 39] on span "Cronograma setembro tiktok" at bounding box center [90, 40] width 57 height 5
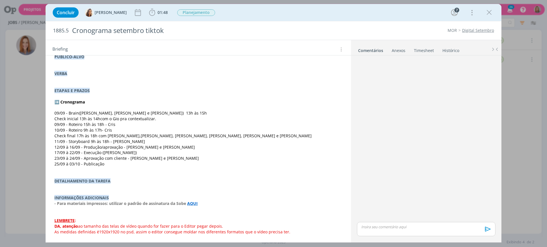
scroll to position [285, 0]
drag, startPoint x: 79, startPoint y: 162, endPoint x: 75, endPoint y: 162, distance: 3.7
click at [75, 162] on span "25/09 à 03/10 - Publicação" at bounding box center [79, 163] width 50 height 5
click at [81, 162] on span "25/09 à 03/10 - Publicação" at bounding box center [80, 163] width 50 height 5
drag, startPoint x: 80, startPoint y: 163, endPoint x: 55, endPoint y: 161, distance: 25.1
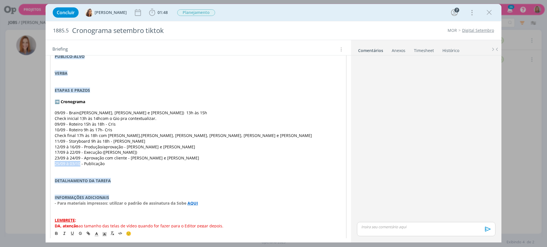
click at [55, 161] on span "25/09 à 03/10 - Publicação" at bounding box center [80, 163] width 50 height 5
copy span "25/09 à 03/10"
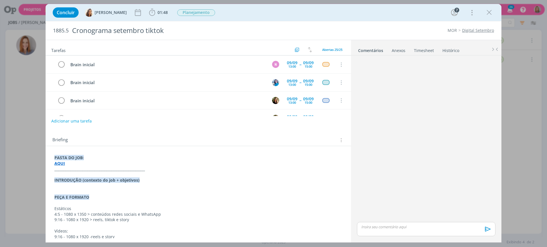
scroll to position [36, 0]
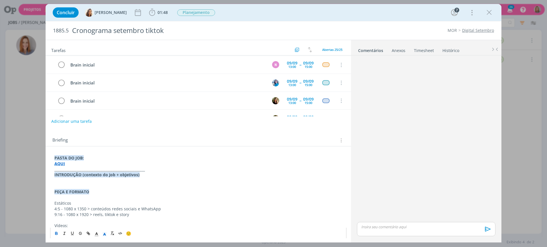
click at [55, 179] on p "dialog" at bounding box center [198, 181] width 288 height 6
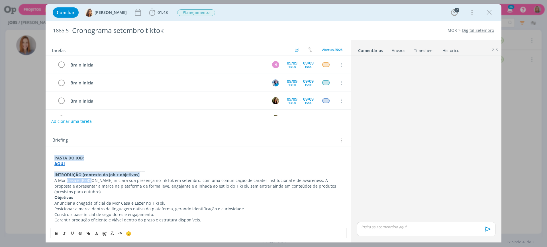
drag, startPoint x: 89, startPoint y: 180, endPoint x: 67, endPoint y: 182, distance: 22.9
click at [67, 182] on p "A Mor Casa e Lazer iniciará sua presença no TikTok em setembro, com uma comunic…" at bounding box center [198, 186] width 288 height 17
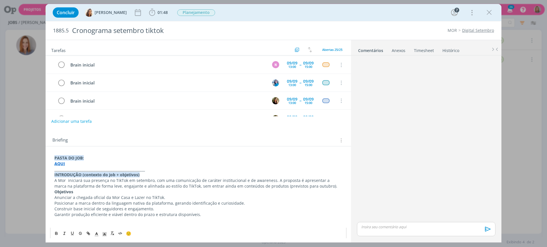
click at [146, 183] on p "A Mor iniciará sua presença no TikTok em setembro, com uma comunicação de carát…" at bounding box center [198, 183] width 288 height 11
click at [169, 185] on p "A Mor iniciará sua presença no TikTok em setembro, com uma comunicação de carát…" at bounding box center [198, 183] width 288 height 11
click at [219, 180] on p "A Mor iniciará sua presença no TikTok em setembro, com uma comunicação de carát…" at bounding box center [198, 183] width 288 height 11
click at [312, 187] on p "A Mor iniciará sua presença no TikTok em setembro, com uma comunicação de carát…" at bounding box center [198, 183] width 288 height 11
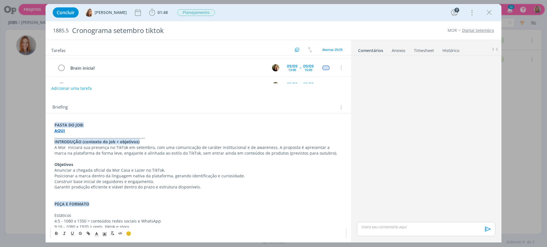
scroll to position [71, 0]
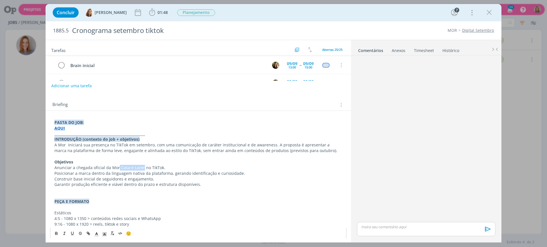
drag, startPoint x: 142, startPoint y: 167, endPoint x: 117, endPoint y: 169, distance: 24.6
click at [117, 169] on p "Anunciar a chegada oficial da Mor Casa e Lazer no TikTok." at bounding box center [198, 168] width 288 height 6
click at [55, 168] on p "Anunciar a chegada oficial da Mor no TikTok." at bounding box center [198, 168] width 288 height 6
click at [58, 183] on p "Garantir produção eficiente e viável dentro do prazo e estrutura disponíveis." at bounding box center [198, 185] width 288 height 6
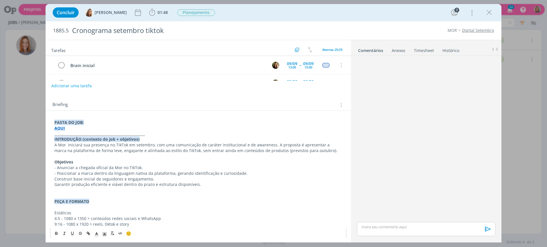
click at [55, 185] on p "Garantir produção eficiente e viável dentro do prazo e estrutura disponíveis." at bounding box center [198, 185] width 288 height 6
click at [63, 191] on p "dialog" at bounding box center [198, 191] width 288 height 6
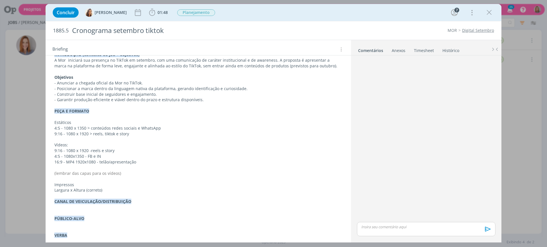
scroll to position [178, 0]
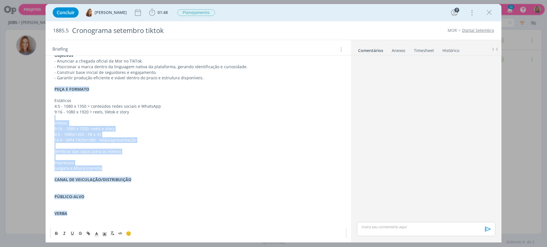
drag, startPoint x: 105, startPoint y: 169, endPoint x: 53, endPoint y: 116, distance: 74.9
click at [53, 116] on div "PASTA DO JOB: AQUI _____________________________________________________ INTROD…" at bounding box center [198, 194] width 296 height 366
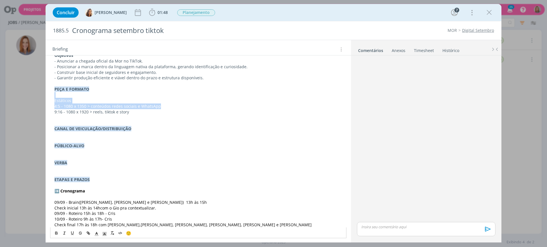
drag, startPoint x: 158, startPoint y: 105, endPoint x: 68, endPoint y: 93, distance: 90.5
click at [68, 93] on div "PASTA DO JOB: AQUI _____________________________________________________ INTROD…" at bounding box center [198, 168] width 296 height 315
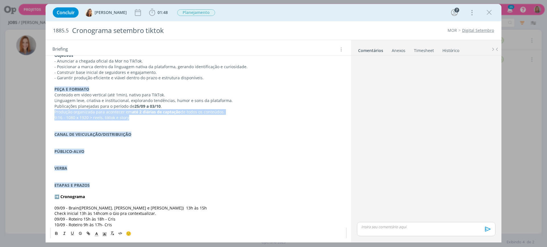
drag, startPoint x: 132, startPoint y: 119, endPoint x: 50, endPoint y: 114, distance: 81.5
click at [50, 114] on div "PASTA DO JOB: AQUI _____________________________________________________ INTROD…" at bounding box center [198, 171] width 296 height 321
click at [96, 122] on p "dialog" at bounding box center [198, 123] width 288 height 6
click at [124, 122] on p "dialog" at bounding box center [198, 123] width 288 height 6
drag, startPoint x: 132, startPoint y: 118, endPoint x: 48, endPoint y: 115, distance: 84.3
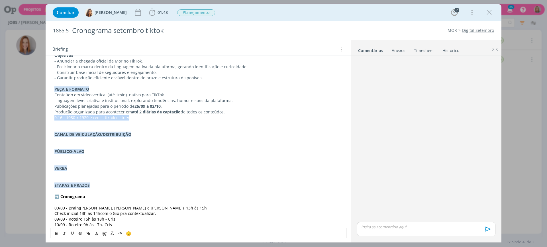
click at [48, 115] on div "PASTA DO JOB: AQUI _____________________________________________________ INTROD…" at bounding box center [198, 174] width 305 height 341
click at [54, 95] on div "PASTA DO JOB: AQUI _____________________________________________________ INTROD…" at bounding box center [198, 171] width 296 height 321
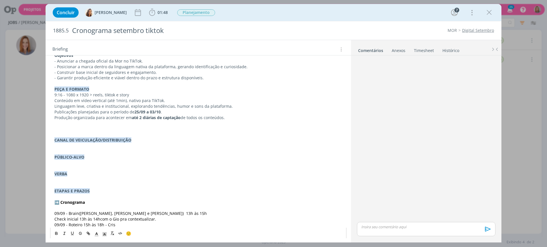
click at [119, 124] on p "dialog" at bounding box center [198, 123] width 288 height 6
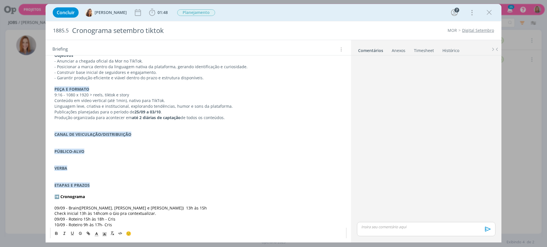
click at [118, 124] on p "dialog" at bounding box center [198, 123] width 288 height 6
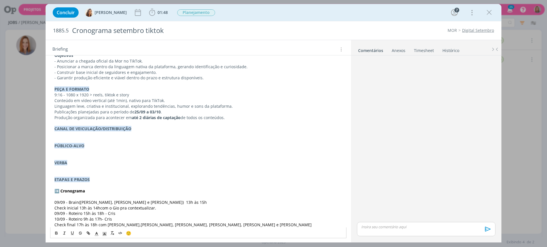
click at [109, 131] on strong "CANAL DE VEICULAÇÃO/DISTRIBUIÇÃO" at bounding box center [92, 128] width 77 height 5
click at [105, 134] on p "dialog" at bounding box center [198, 135] width 288 height 6
click at [85, 152] on p "dialog" at bounding box center [198, 152] width 288 height 6
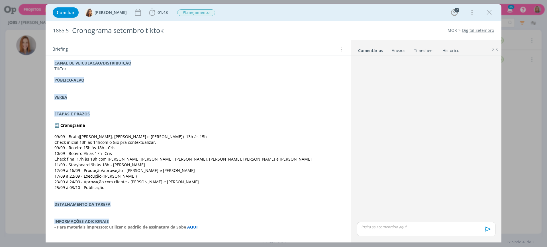
scroll to position [243, 0]
click at [93, 120] on p "dialog" at bounding box center [198, 121] width 288 height 6
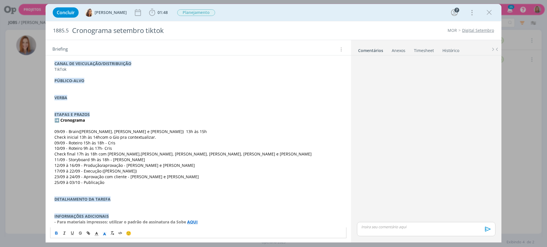
click at [91, 122] on p "➡️ Cronograma" at bounding box center [198, 121] width 288 height 6
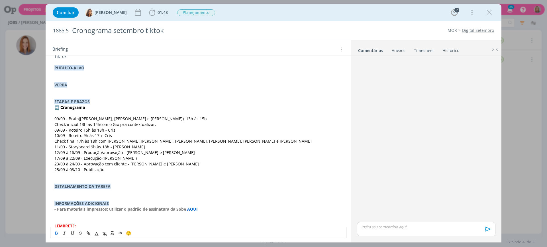
scroll to position [273, 0]
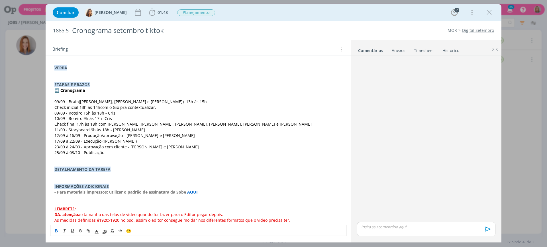
click at [70, 97] on p "dialog" at bounding box center [198, 96] width 288 height 6
click at [74, 178] on p "dialog" at bounding box center [198, 176] width 288 height 6
click at [86, 176] on p "dialog" at bounding box center [198, 176] width 288 height 6
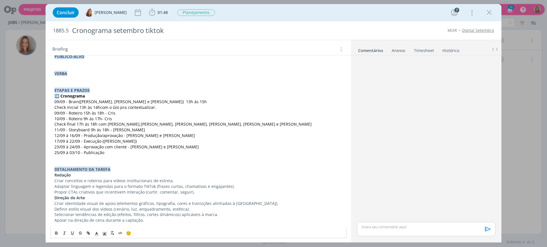
click at [197, 192] on p "Propor CTAs criativos que incentivem interação (curtir, comentar, seguir)." at bounding box center [198, 193] width 288 height 6
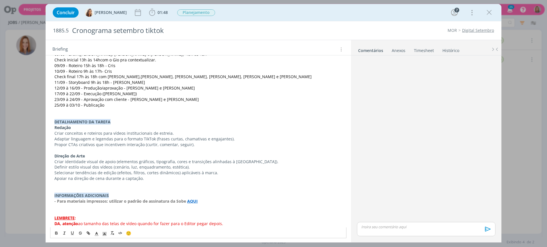
scroll to position [324, 0]
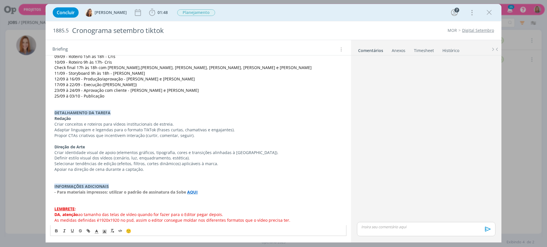
click at [207, 141] on p "dialog" at bounding box center [198, 142] width 288 height 6
click at [55, 170] on p "Apoiar na direção de cena durante a captação." at bounding box center [198, 170] width 288 height 6
click at [55, 153] on p "Criar identidade visual de apoio (elementos gráficos, tipografia, cores e trans…" at bounding box center [198, 153] width 288 height 6
click at [113, 169] on p "Apoiar na direção de cena durante a captação." at bounding box center [198, 170] width 288 height 6
click at [111, 170] on p "Apoiar na direção de cena durante a captação." at bounding box center [198, 170] width 288 height 6
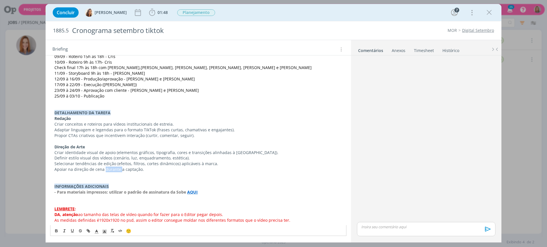
click at [111, 170] on p "Apoiar na direção de cena durante a captação." at bounding box center [198, 170] width 288 height 6
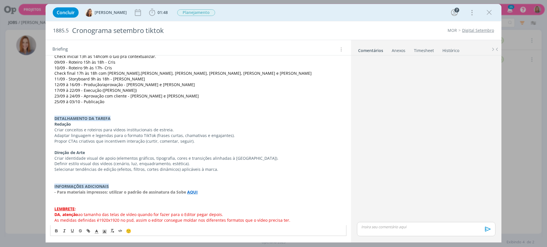
scroll to position [313, 0]
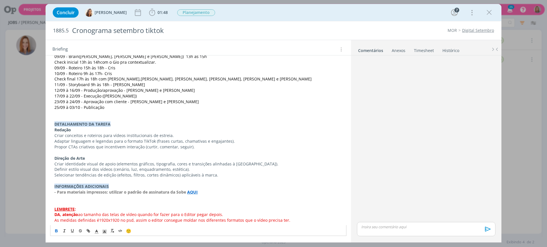
click at [76, 190] on strong "﻿- Para materiais impressos: utilizar o padrão de assinatura da Sobe" at bounding box center [120, 192] width 133 height 5
click at [109, 201] on p "dialog" at bounding box center [198, 204] width 288 height 6
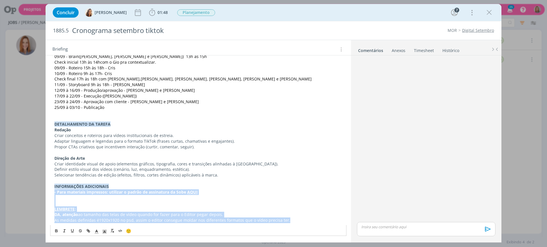
drag, startPoint x: 249, startPoint y: 215, endPoint x: 54, endPoint y: 192, distance: 196.6
click at [54, 192] on div "PASTA DO JOB: AQUI _____________________________________________________ INTROD…" at bounding box center [198, 50] width 296 height 349
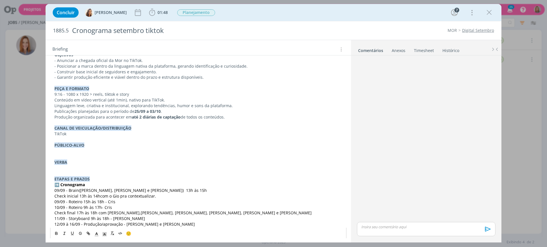
scroll to position [178, 0]
drag, startPoint x: 68, startPoint y: 170, endPoint x: 49, endPoint y: 152, distance: 26.0
click at [49, 152] on div "PASTA DO JOB: AQUI _____________________________________________________ INTROD…" at bounding box center [198, 175] width 305 height 341
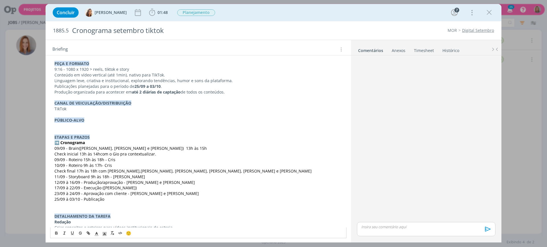
scroll to position [213, 0]
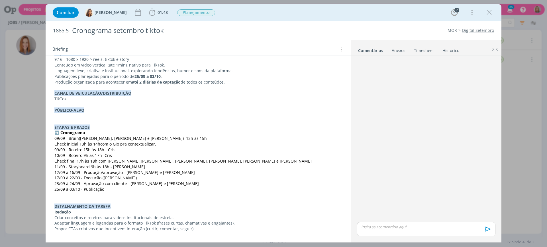
click at [69, 114] on p "dialog" at bounding box center [198, 116] width 288 height 6
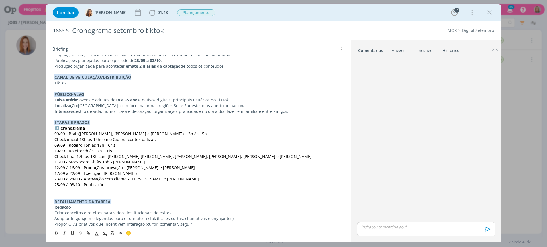
scroll to position [249, 0]
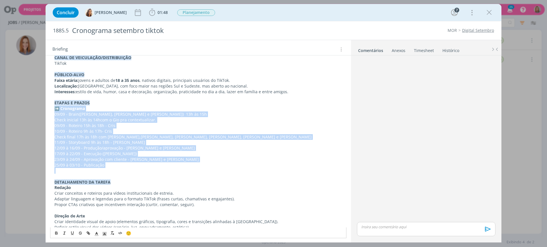
drag, startPoint x: 113, startPoint y: 169, endPoint x: 39, endPoint y: 109, distance: 95.1
click at [39, 109] on div "Concluir Vanessa Feron 01:48 Iniciar Apontar Data * 08/09/2025 Horas * 00:00 Ta…" at bounding box center [273, 123] width 547 height 247
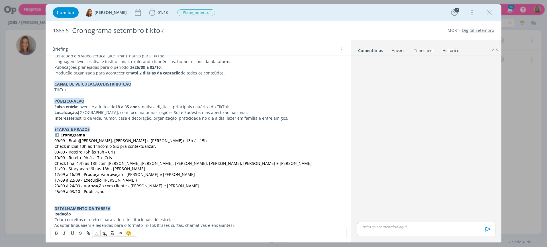
click at [96, 232] on icon "dialog" at bounding box center [96, 234] width 5 height 5
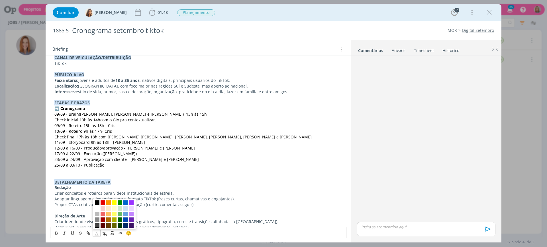
click at [96, 225] on span "dialog" at bounding box center [97, 225] width 5 height 5
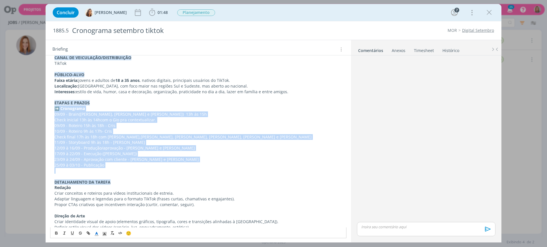
click at [157, 165] on p "25/09 à 03/10 - Publicação" at bounding box center [198, 166] width 288 height 6
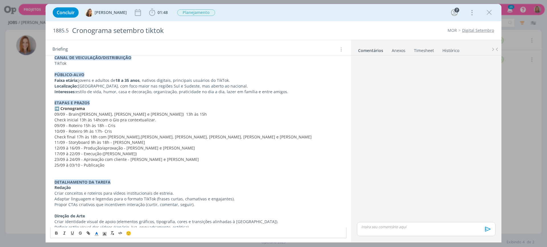
click at [99, 168] on p "25/09 à 03/10 - Publicação" at bounding box center [198, 166] width 288 height 6
click at [99, 169] on p "dialog" at bounding box center [198, 171] width 288 height 6
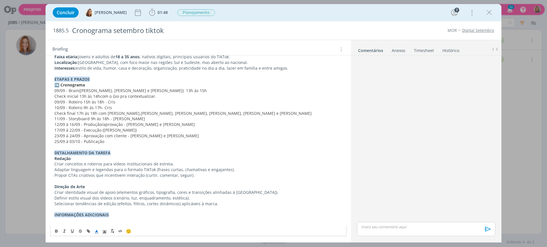
scroll to position [273, 0]
click at [112, 221] on p "dialog" at bounding box center [198, 221] width 288 height 6
click at [156, 185] on p "Direção de Arte" at bounding box center [198, 187] width 288 height 6
drag, startPoint x: 188, startPoint y: 221, endPoint x: 176, endPoint y: 220, distance: 12.0
click at [176, 220] on p "Estudo de identidade visual da Mor para base de direção de arte: AQUI" at bounding box center [198, 221] width 288 height 6
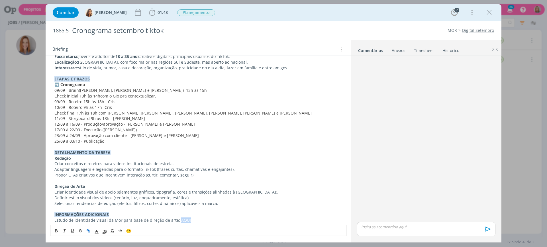
click at [86, 233] on button "dialog" at bounding box center [89, 231] width 8 height 7
paste input "https://sobeae.sharepoint.com/:b:/s/SOBEAE/EclYmR3DUJRBmcnuI7v__TsBN33SE4anlkq-…"
type input "https://sobeae.sharepoint.com/:b:/s/SOBEAE/EclYmR3DUJRBmcnuI7v__TsBN33SE4anlkq-…"
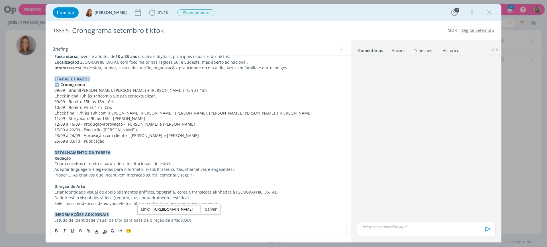
click at [208, 210] on link "dialog" at bounding box center [208, 209] width 16 height 5
click at [249, 166] on p "Criar conceitos e roteiros para vídeos institucionais de estreia." at bounding box center [198, 164] width 288 height 6
click at [213, 125] on p "12/09 à 16/09 - Produção/aprovação - Amanda e Vanessa" at bounding box center [198, 125] width 288 height 6
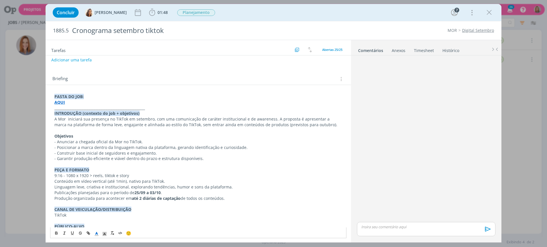
scroll to position [95, 0]
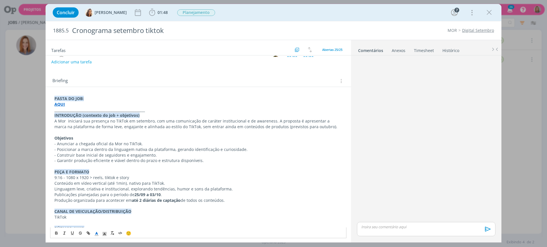
click at [250, 119] on p "A Mor iniciará sua presença no TikTok em setembro, com uma comunicação de carát…" at bounding box center [198, 123] width 288 height 11
click at [284, 124] on p "A Mor iniciará sua presença no TikTok em setembro, com uma comunicação de carát…" at bounding box center [198, 123] width 288 height 11
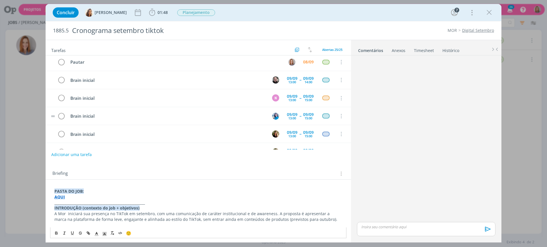
scroll to position [0, 0]
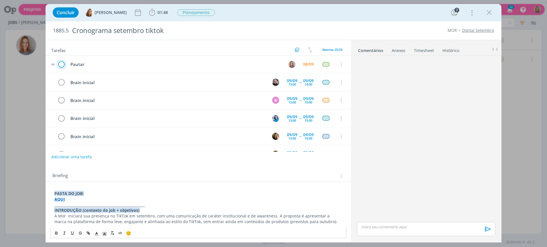
click at [63, 64] on icon "dialog" at bounding box center [61, 64] width 8 height 9
click at [161, 12] on span "01:48" at bounding box center [162, 12] width 10 height 5
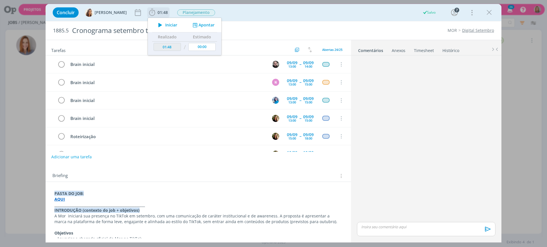
click at [200, 26] on button "Apontar" at bounding box center [203, 25] width 24 height 6
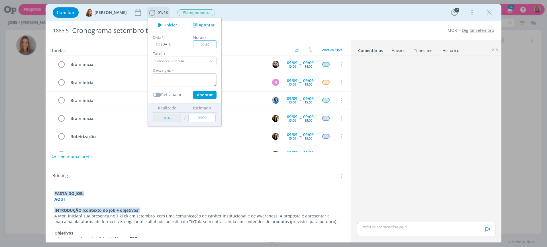
type input "00:20"
click at [182, 73] on textarea "dialog" at bounding box center [185, 79] width 64 height 13
type textarea "Briefing"
click at [200, 94] on button "Apontar" at bounding box center [204, 95] width 23 height 8
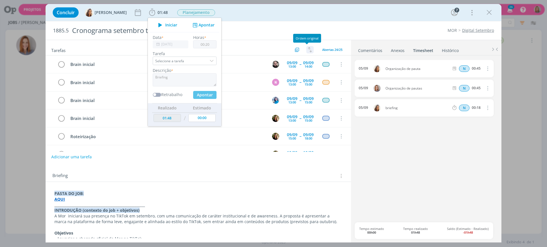
type input "02:08"
type input "00:00"
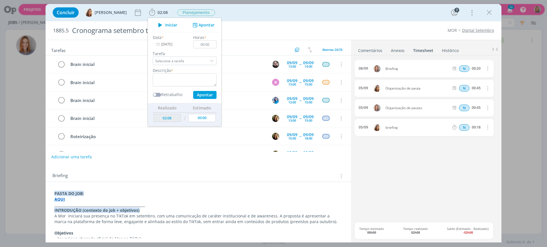
click at [295, 13] on div "Concluir Vanessa Feron 02:08 Iniciar Apontar Data * 08/09/2025 Horas * 00:00 Ta…" at bounding box center [273, 13] width 447 height 14
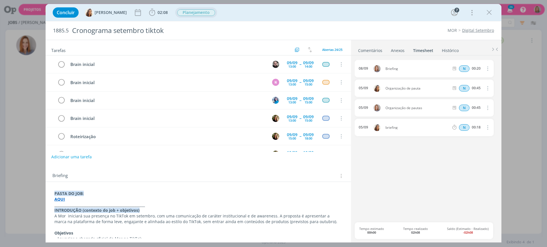
click at [188, 12] on span "Planejamento" at bounding box center [196, 12] width 38 height 7
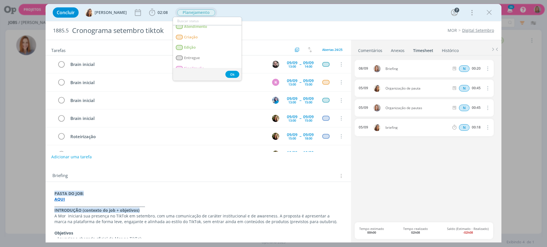
scroll to position [36, 0]
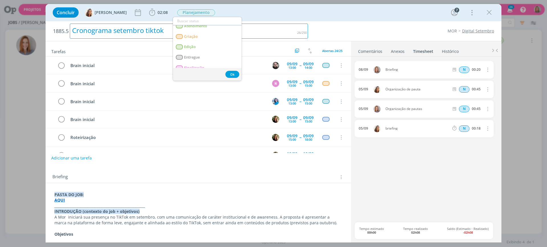
click at [284, 24] on div "Cronograma setembro tiktok" at bounding box center [189, 31] width 238 height 15
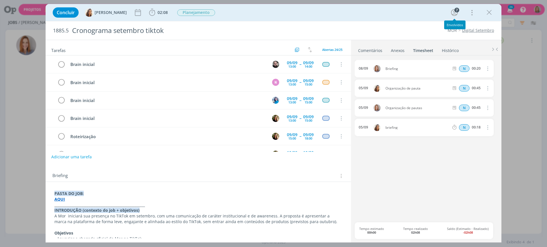
click at [373, 5] on div "Concluir Vanessa Feron 02:08 Iniciar Apontar Data * 08/09/2025 Horas * 00:00 Ta…" at bounding box center [273, 12] width 455 height 17
click at [134, 12] on icon "dialog" at bounding box center [138, 12] width 9 height 9
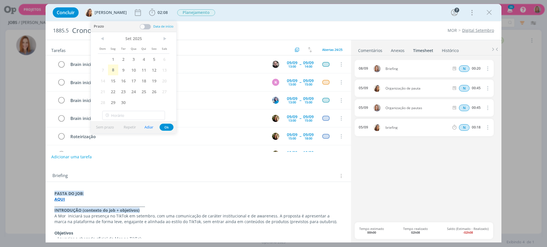
click at [293, 170] on div "Briefing Briefings Predefinidos Versões do Briefing Ver Briefing do Projeto" at bounding box center [198, 174] width 305 height 15
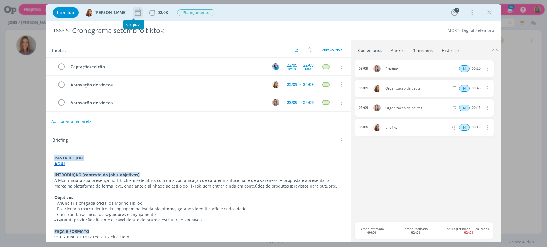
click at [136, 13] on icon "dialog" at bounding box center [138, 12] width 6 height 7
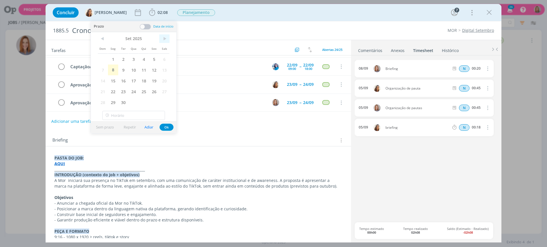
click at [167, 36] on span ">" at bounding box center [164, 38] width 10 height 9
click at [157, 59] on span "3" at bounding box center [154, 59] width 10 height 11
click at [163, 127] on button "Ok" at bounding box center [166, 127] width 14 height 7
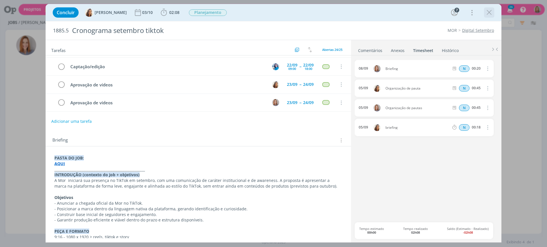
click at [486, 10] on icon "dialog" at bounding box center [488, 12] width 9 height 9
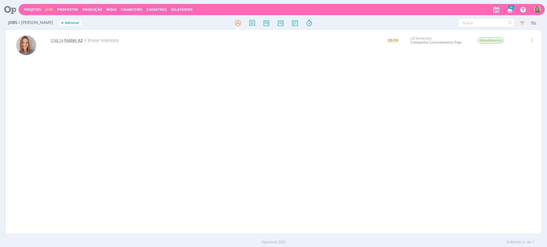
click at [69, 38] on span "Folder A3" at bounding box center [73, 40] width 18 height 5
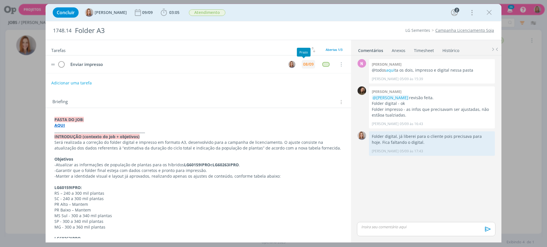
click at [307, 64] on div "08/09" at bounding box center [308, 64] width 11 height 4
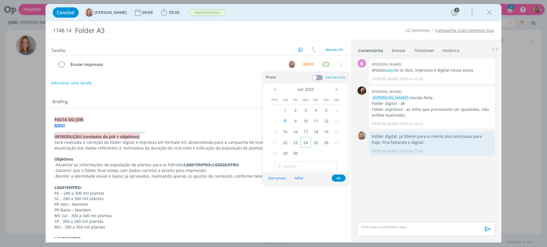
drag, startPoint x: 293, startPoint y: 119, endPoint x: 310, endPoint y: 137, distance: 25.0
click at [293, 119] on span "9" at bounding box center [295, 121] width 10 height 11
click at [340, 179] on button "Ok" at bounding box center [338, 178] width 14 height 7
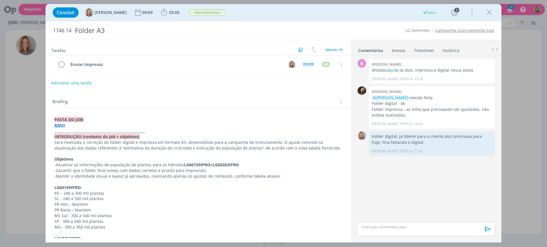
click at [262, 79] on div "Adicionar uma tarefa" at bounding box center [198, 83] width 305 height 10
click at [492, 13] on icon "dialog" at bounding box center [488, 12] width 9 height 9
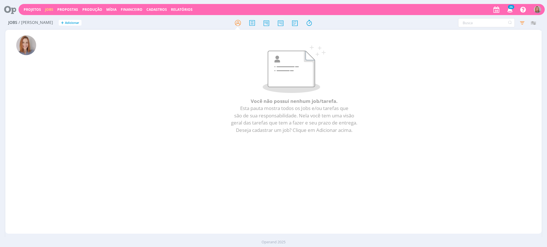
click at [6, 7] on icon at bounding box center [8, 9] width 12 height 11
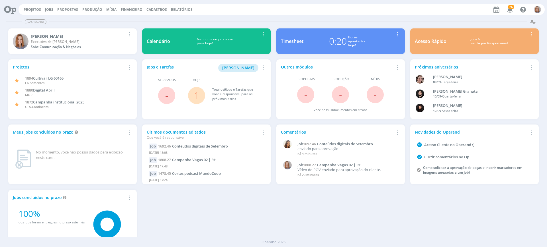
click at [196, 98] on link "1" at bounding box center [196, 95] width 5 height 12
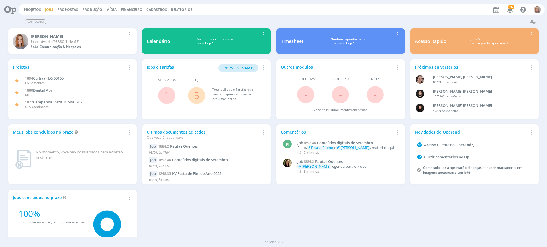
click at [47, 9] on link "Jobs" at bounding box center [49, 9] width 8 height 5
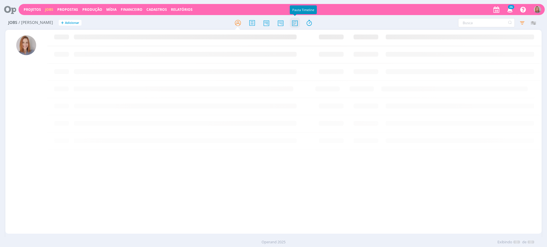
click at [297, 23] on icon at bounding box center [295, 22] width 10 height 11
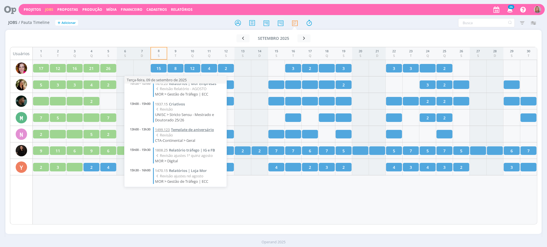
scroll to position [36, 0]
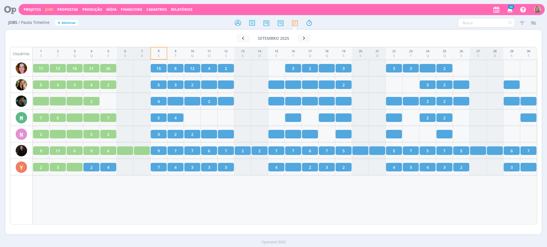
click at [132, 23] on h2 "Jobs / Pauta Timeline + Adicionar" at bounding box center [94, 22] width 173 height 12
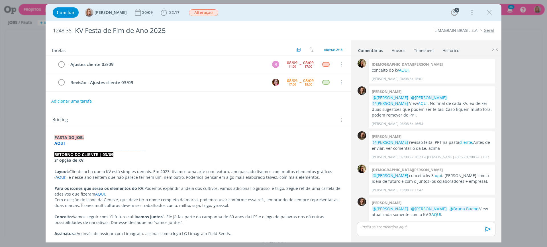
scroll to position [58, 0]
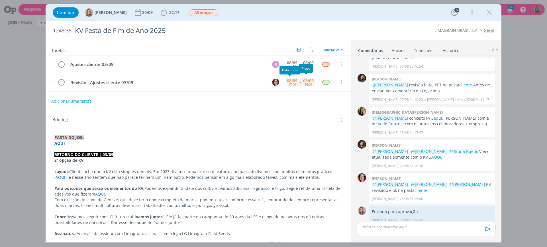
click at [292, 83] on div "17:00" at bounding box center [292, 84] width 8 height 3
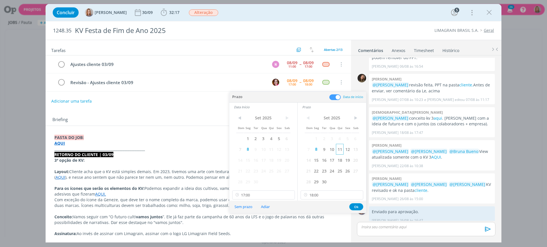
click at [336, 150] on span "11" at bounding box center [340, 149] width 8 height 11
click at [332, 152] on span "10" at bounding box center [332, 149] width 8 height 11
click at [272, 151] on span "11" at bounding box center [271, 149] width 8 height 11
click at [265, 149] on span "10" at bounding box center [263, 149] width 8 height 11
click at [267, 197] on input "17:00" at bounding box center [263, 195] width 63 height 9
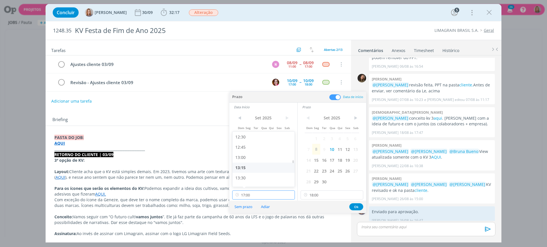
scroll to position [511, 0]
click at [246, 161] on div "13:00" at bounding box center [264, 158] width 64 height 10
type input "13:00"
click at [326, 197] on input "18:00" at bounding box center [331, 195] width 63 height 9
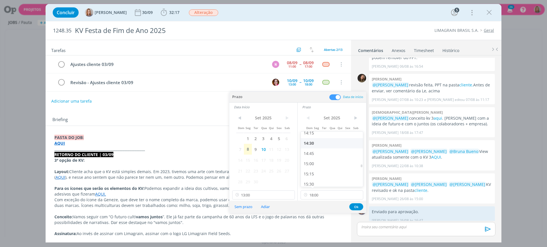
click at [319, 142] on div "14:30" at bounding box center [333, 143] width 64 height 10
type input "14:30"
click at [353, 208] on button "Ok" at bounding box center [356, 207] width 14 height 7
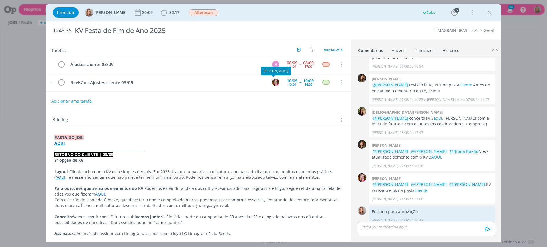
click at [274, 82] on img "dialog" at bounding box center [275, 82] width 7 height 7
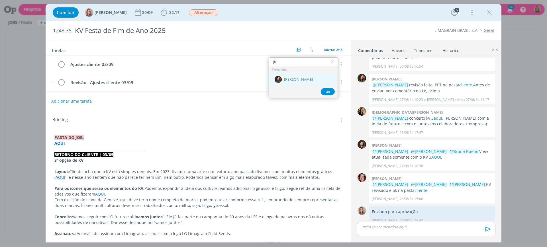
type input "ju"
click at [275, 82] on div "dialog" at bounding box center [277, 79] width 7 height 7
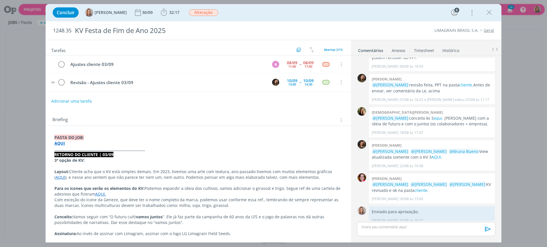
click at [261, 97] on div "Adicionar uma tarefa" at bounding box center [198, 101] width 305 height 10
click at [295, 98] on div "Adicionar uma tarefa" at bounding box center [198, 101] width 305 height 10
click at [304, 63] on div "08/09" at bounding box center [308, 63] width 11 height 4
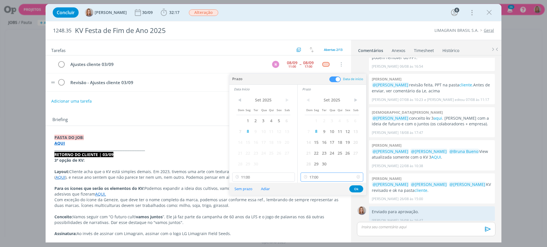
click at [340, 178] on input "17:00" at bounding box center [331, 177] width 63 height 9
click at [323, 204] on div "18:00" at bounding box center [333, 204] width 64 height 10
type input "18:00"
click at [361, 190] on button "Ok" at bounding box center [356, 189] width 14 height 7
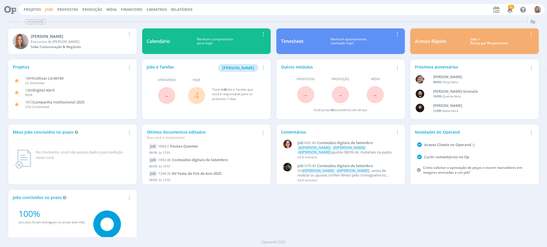
click at [49, 9] on link "Jobs" at bounding box center [49, 9] width 8 height 5
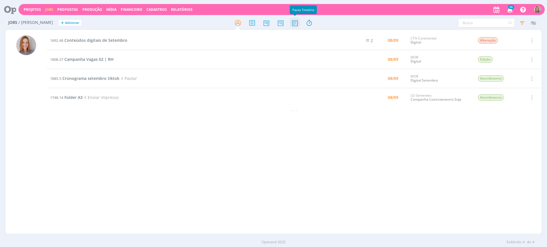
click at [298, 22] on icon at bounding box center [295, 22] width 10 height 11
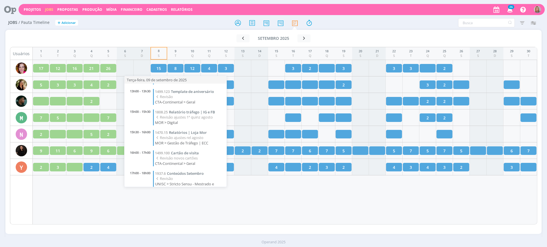
scroll to position [71, 0]
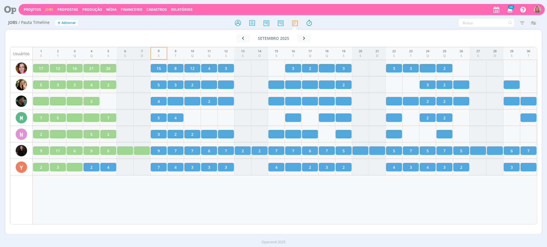
drag, startPoint x: 137, startPoint y: 200, endPoint x: 141, endPoint y: 196, distance: 6.1
click at [137, 200] on div "1 S 2 T 3 Q 4 Q 5 S 6 S 7 D 8 S 9 T 10 Q 11 Q 12 S 13 S 14 D 15 S 16 T 17 Q 18 …" at bounding box center [285, 136] width 504 height 178
click at [532, 23] on icon "button" at bounding box center [532, 23] width 10 height 10
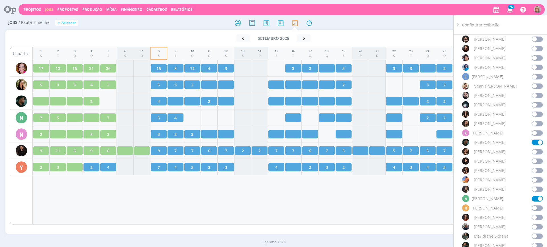
scroll to position [213, 0]
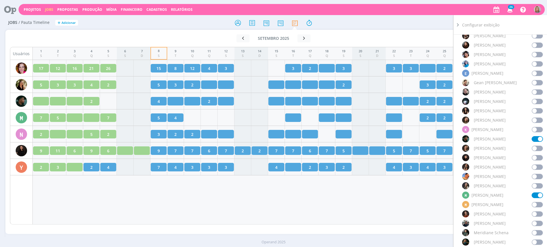
click at [539, 138] on span at bounding box center [536, 139] width 11 height 6
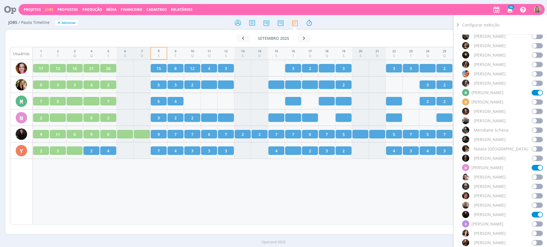
scroll to position [320, 0]
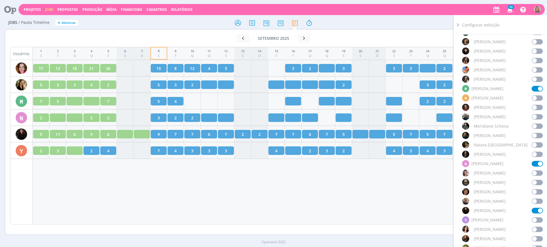
click at [536, 212] on span at bounding box center [536, 211] width 11 height 6
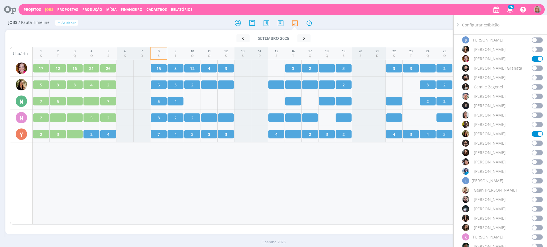
scroll to position [107, 0]
click at [535, 229] on span at bounding box center [536, 227] width 11 height 6
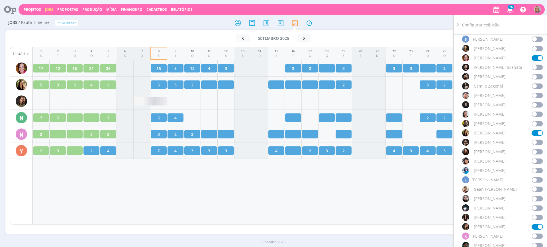
click at [362, 208] on div "1 S 2 T 3 Q 4 Q 5 S 6 S 7 D 8 S 9 T 10 Q 11 Q 12 S 13 S 14 D 15 S 16 T 17 Q 18 …" at bounding box center [285, 136] width 504 height 178
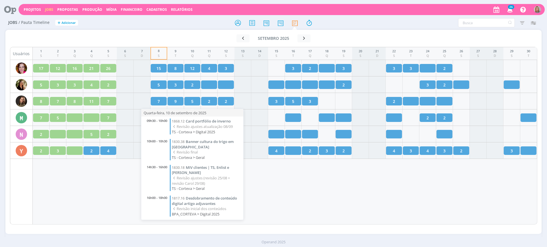
scroll to position [28, 0]
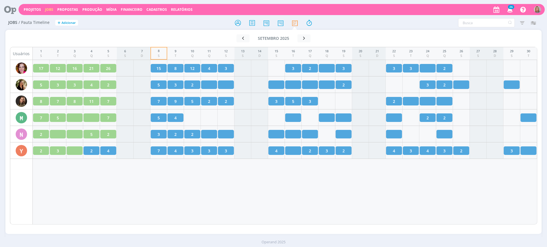
click at [198, 18] on div at bounding box center [273, 23] width 178 height 10
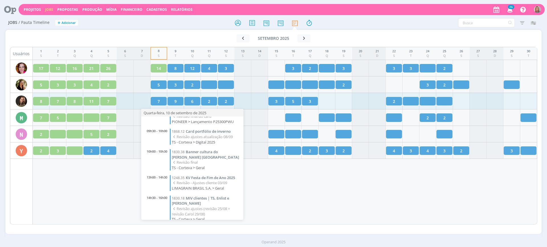
scroll to position [36, 0]
